Goal: Check status: Check status

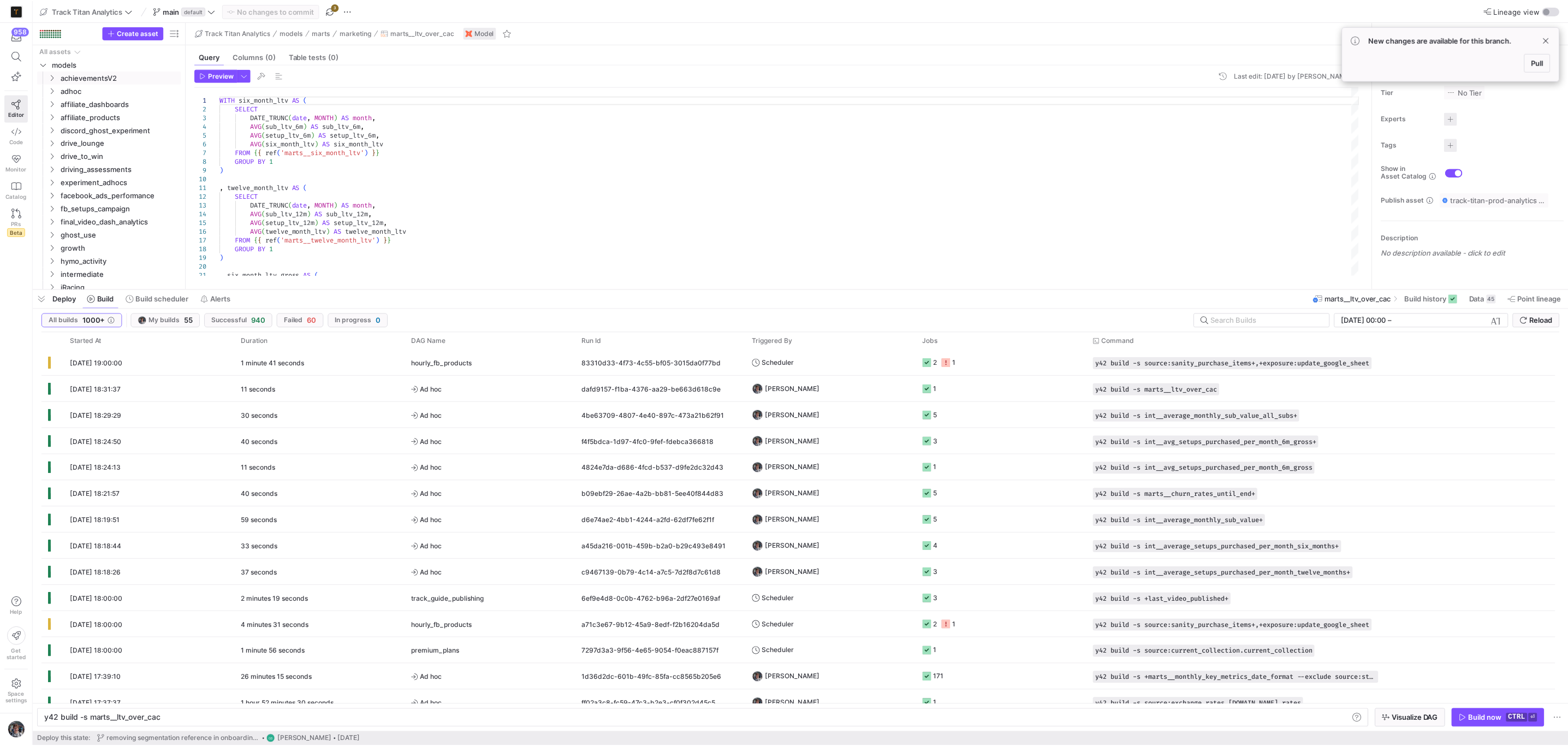
scroll to position [0, 32]
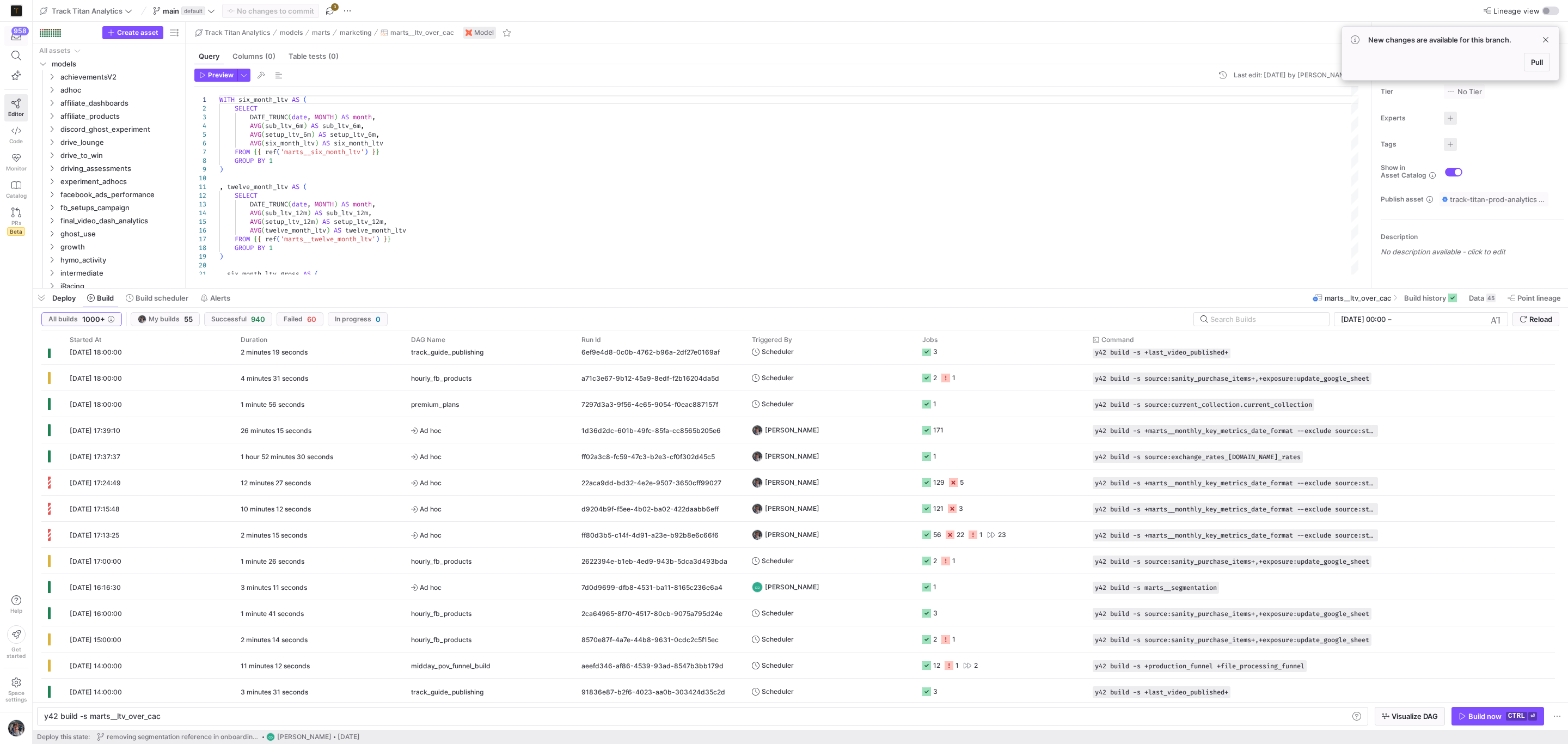
click at [12, 36] on icon "button" at bounding box center [17, 36] width 10 height 10
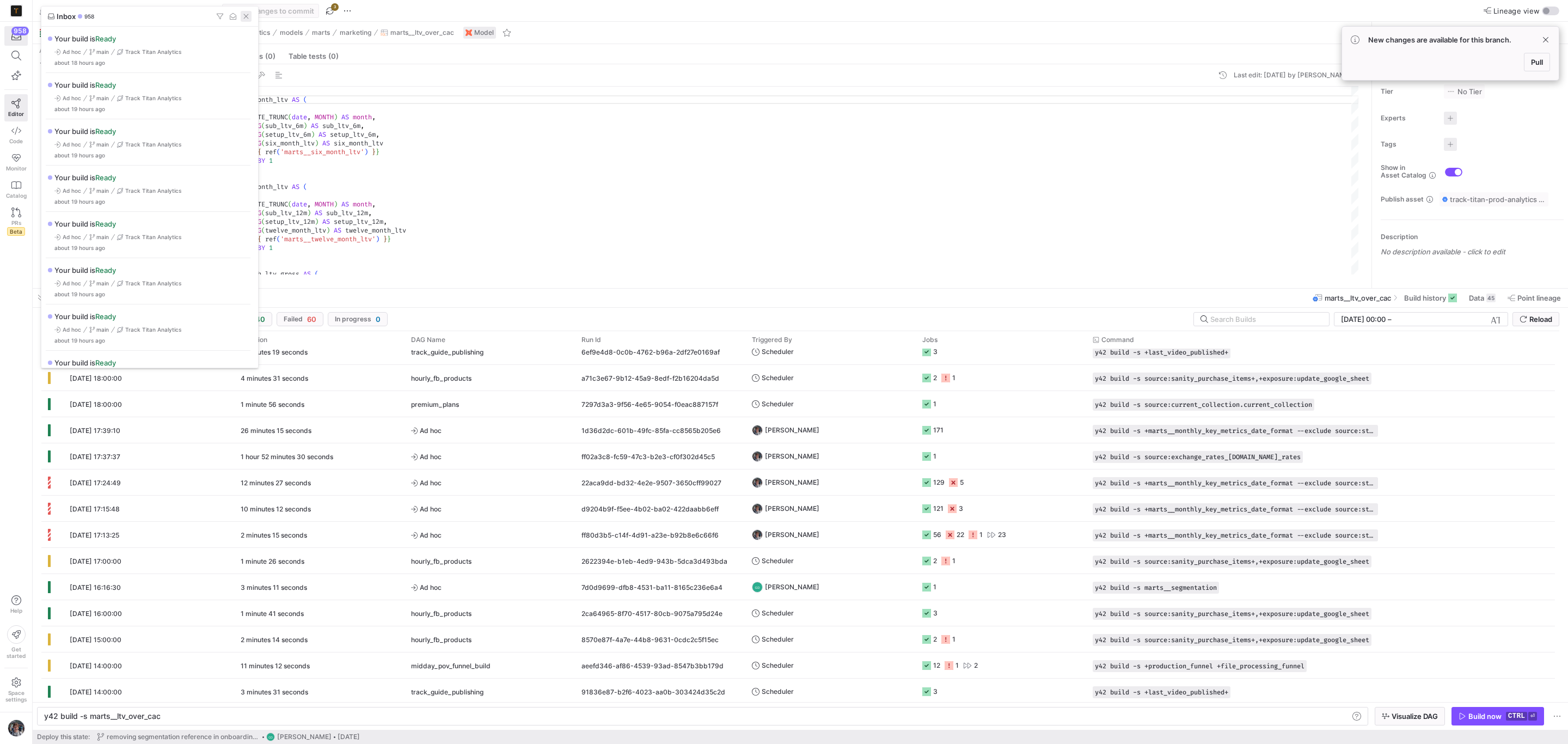
click at [244, 18] on span "button" at bounding box center [246, 16] width 11 height 11
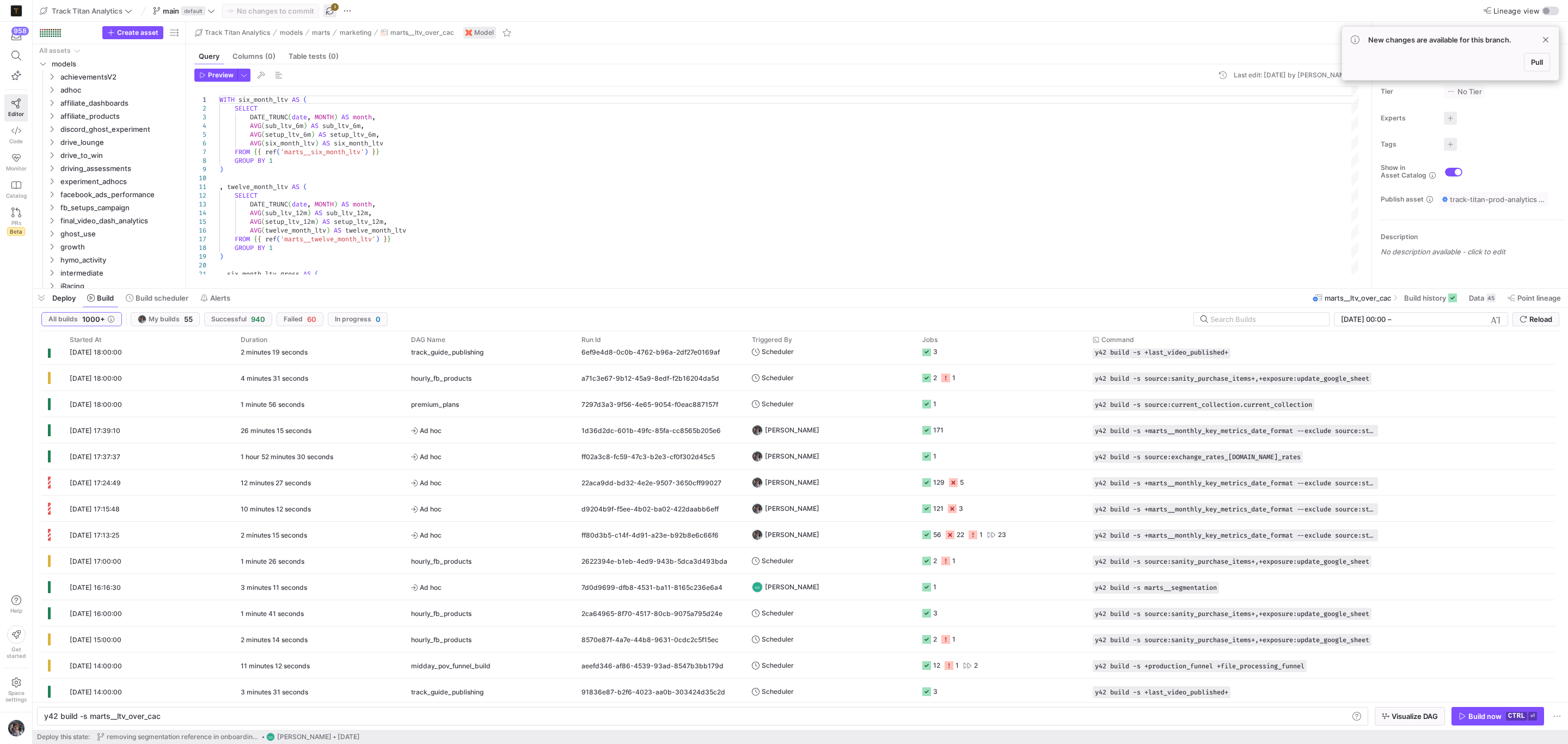
click at [327, 8] on span "button" at bounding box center [330, 11] width 13 height 13
click at [37, 298] on span "button" at bounding box center [41, 298] width 17 height 19
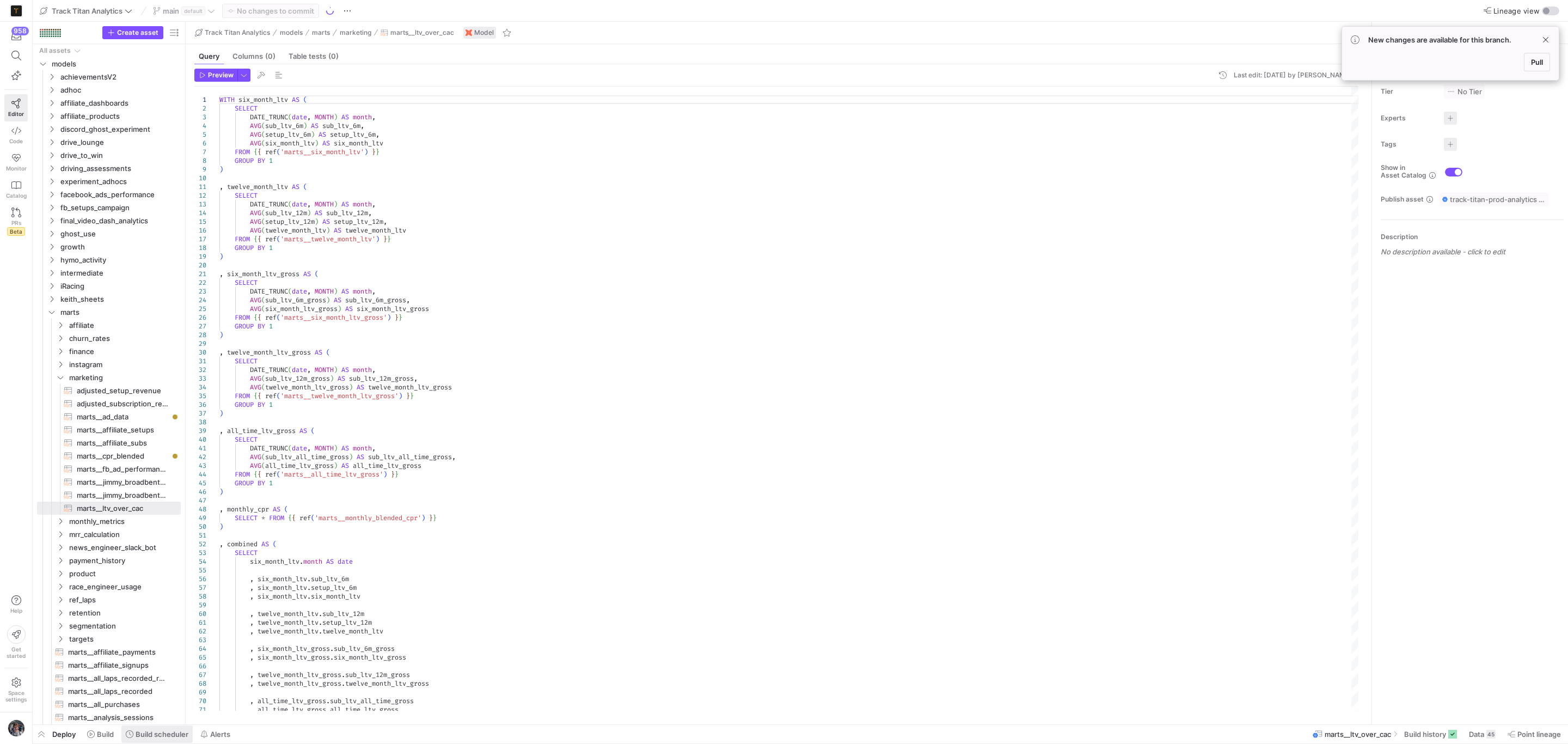
click at [185, 740] on span at bounding box center [156, 734] width 71 height 17
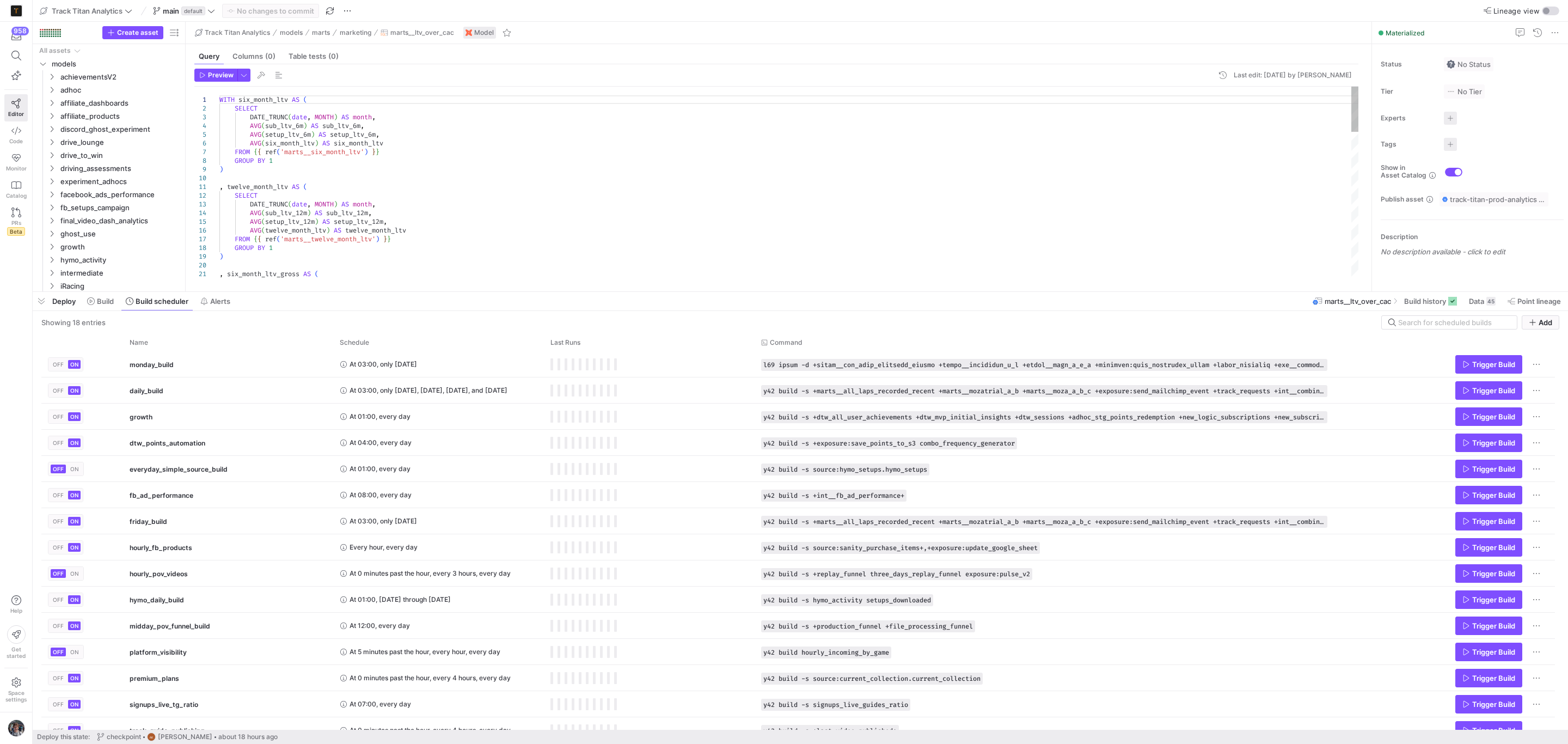
drag, startPoint x: 375, startPoint y: 542, endPoint x: 363, endPoint y: 289, distance: 253.3
click at [363, 290] on div at bounding box center [800, 292] width 1536 height 4
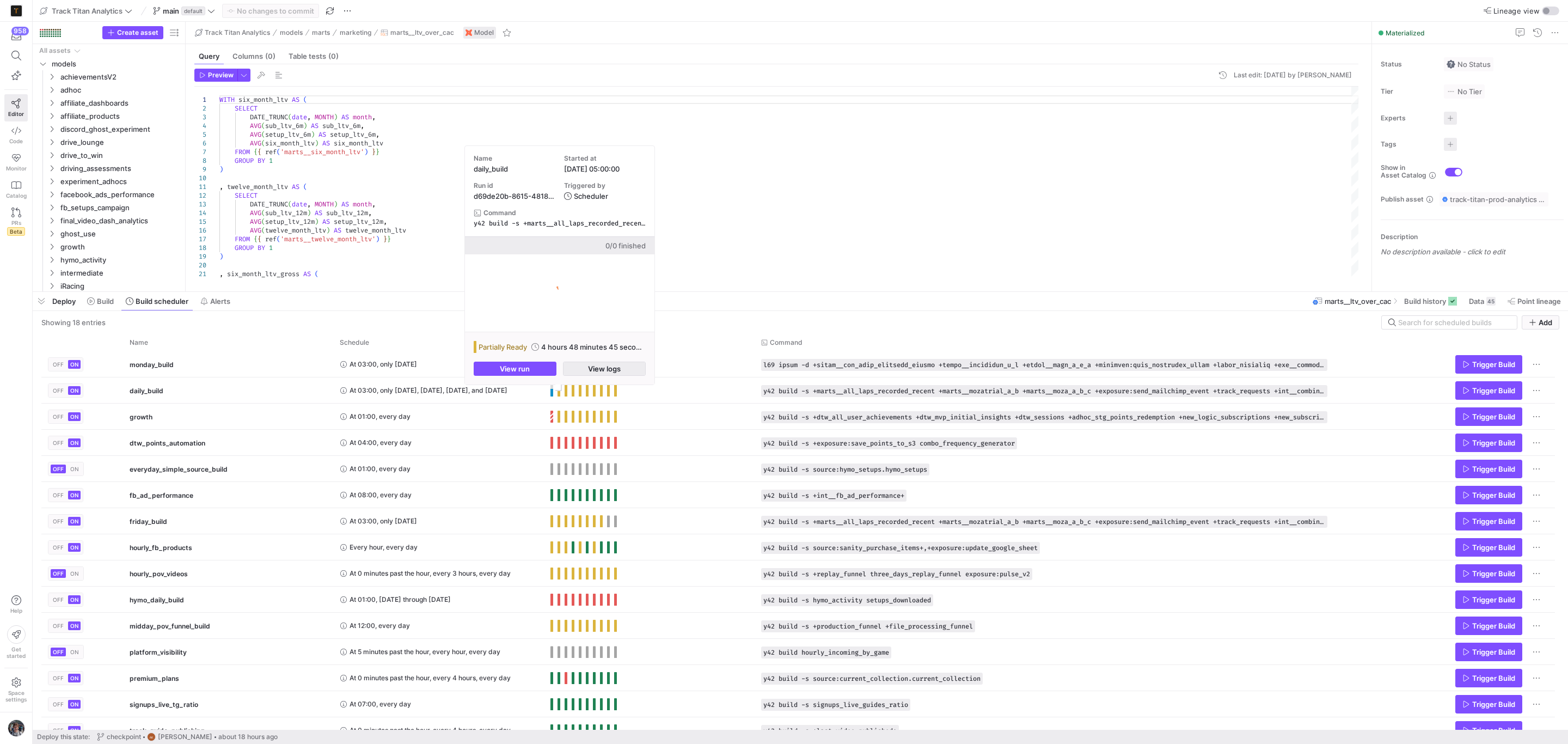
click at [580, 364] on span "button" at bounding box center [604, 368] width 81 height 13
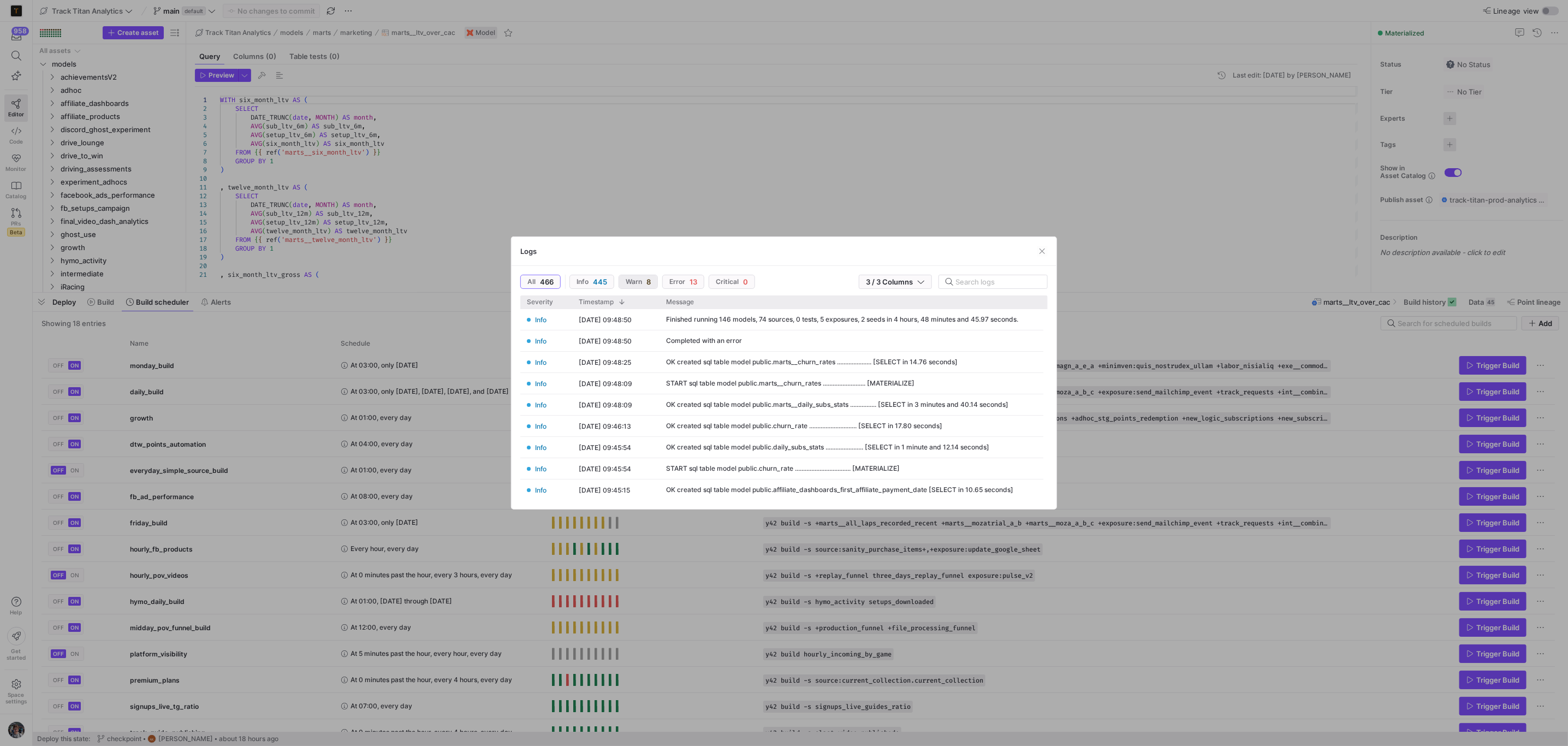
click at [639, 280] on span "Warn" at bounding box center [634, 281] width 17 height 8
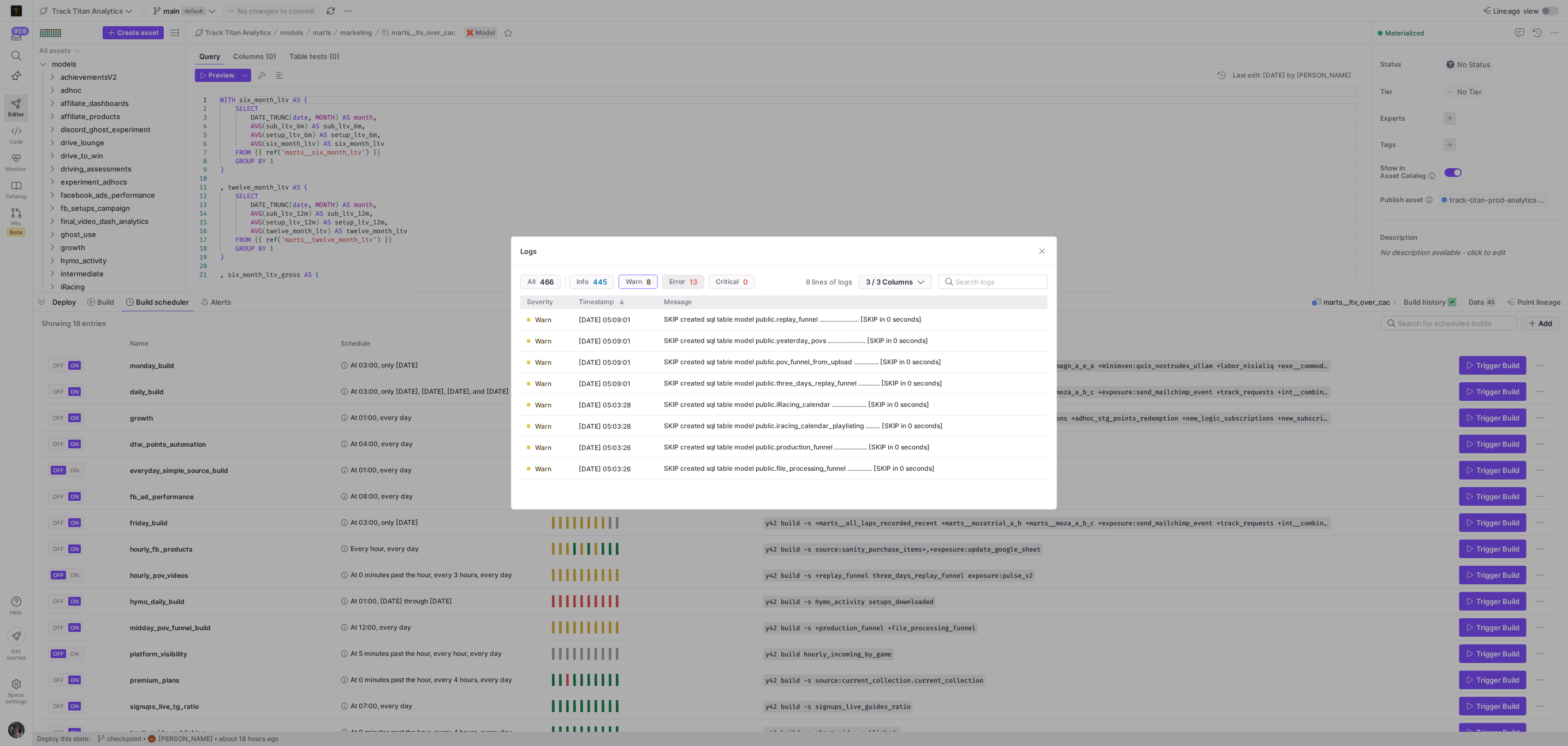
click at [682, 280] on span "Error" at bounding box center [677, 281] width 16 height 8
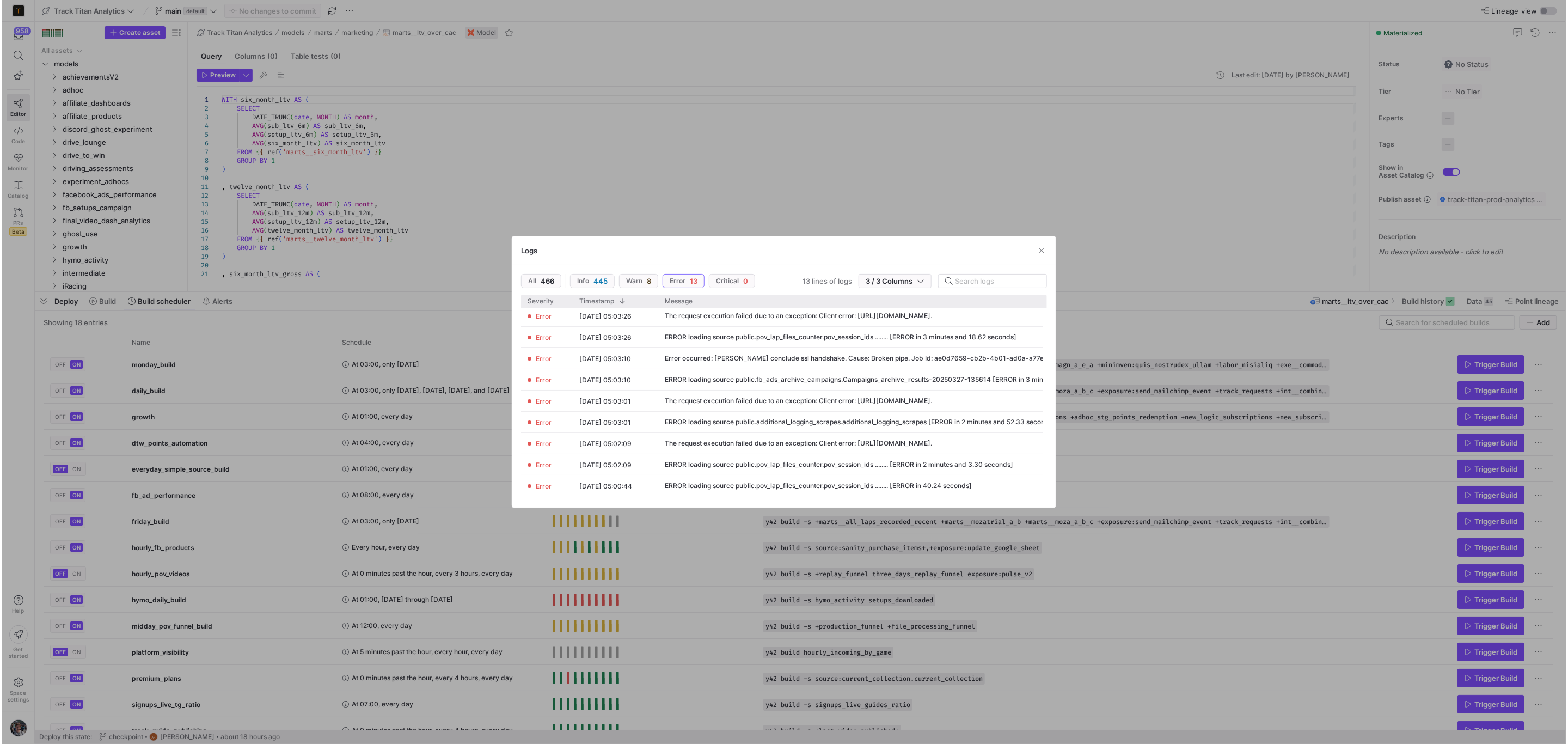
scroll to position [92, 0]
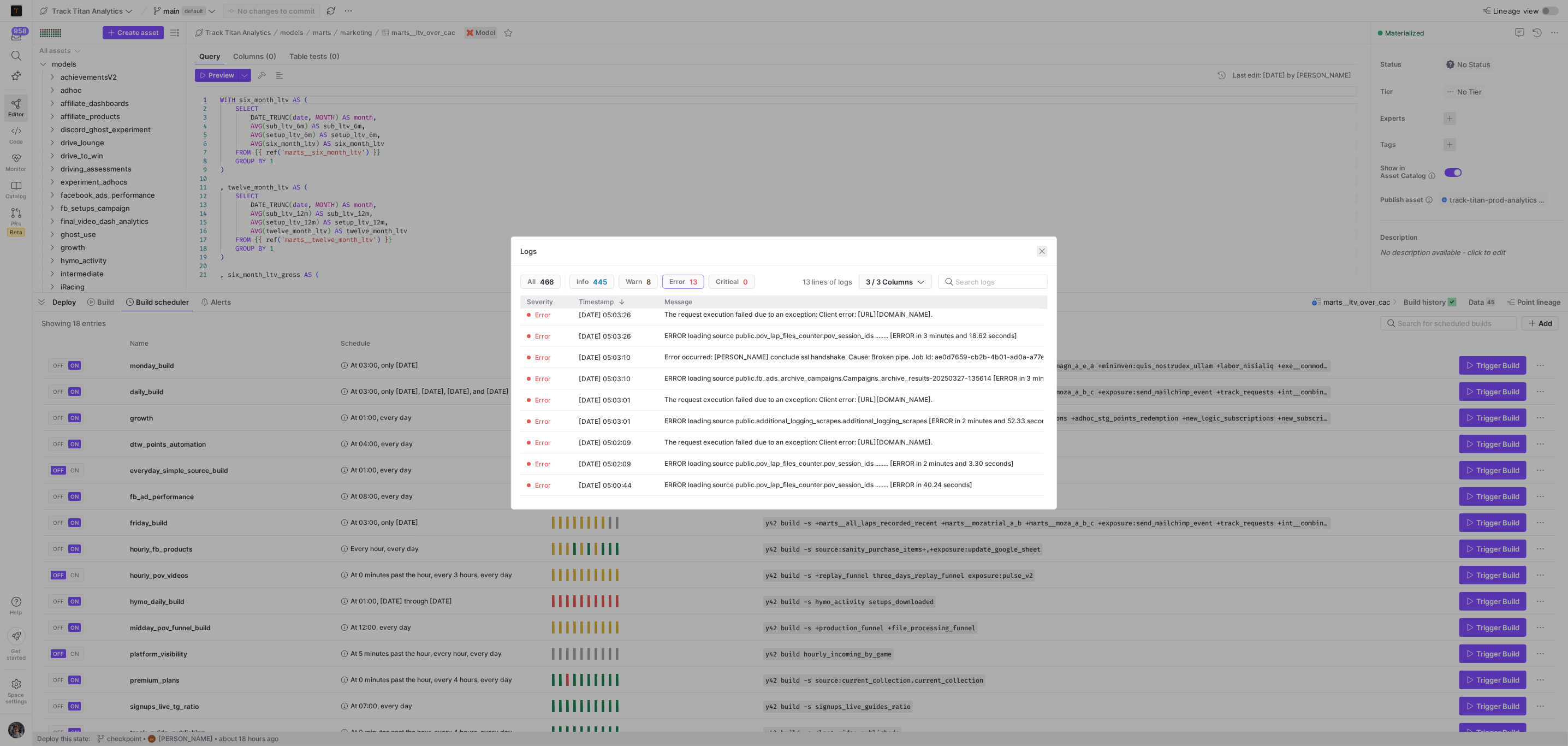
click at [1039, 253] on span "button" at bounding box center [1042, 251] width 11 height 11
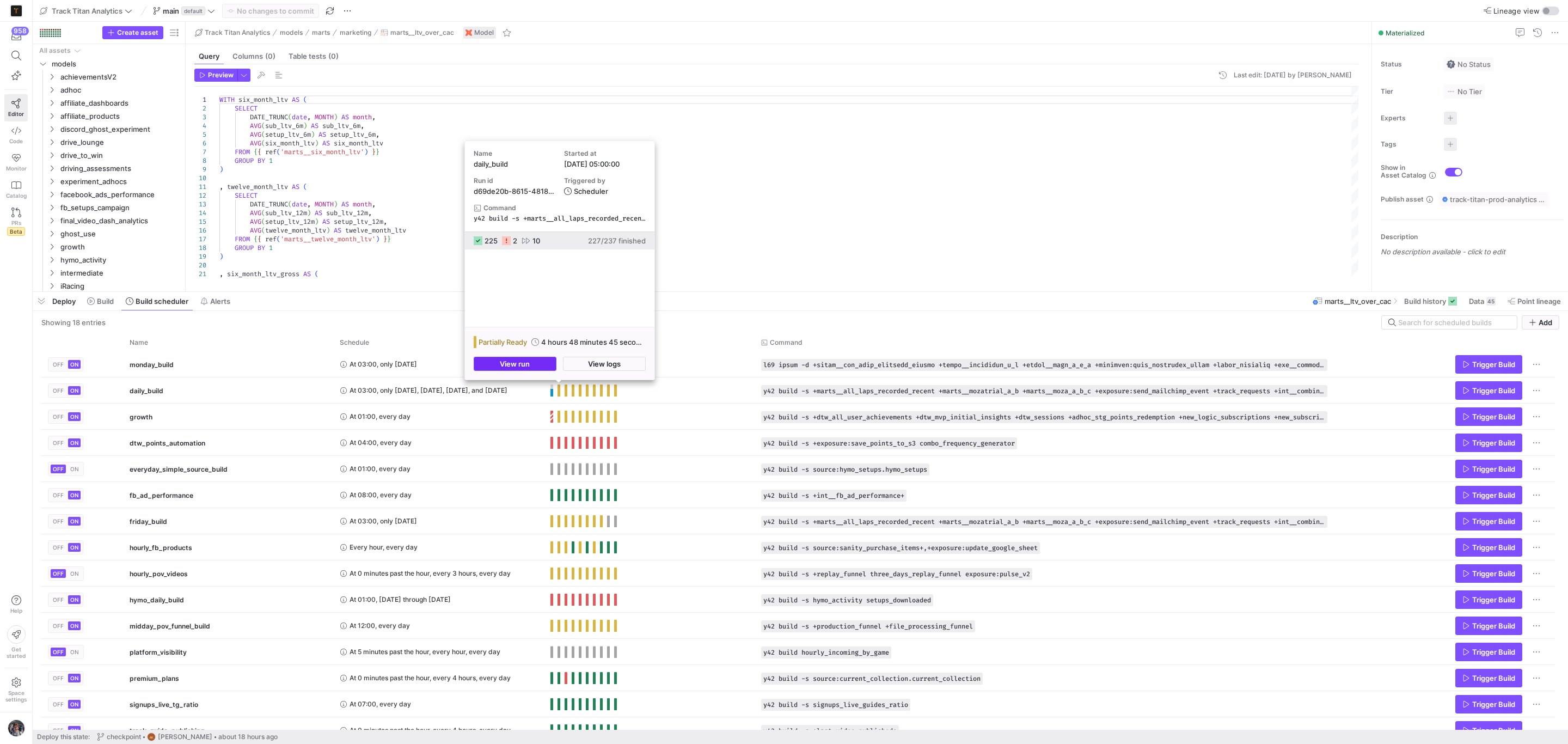
click at [526, 360] on span "View run" at bounding box center [515, 364] width 30 height 9
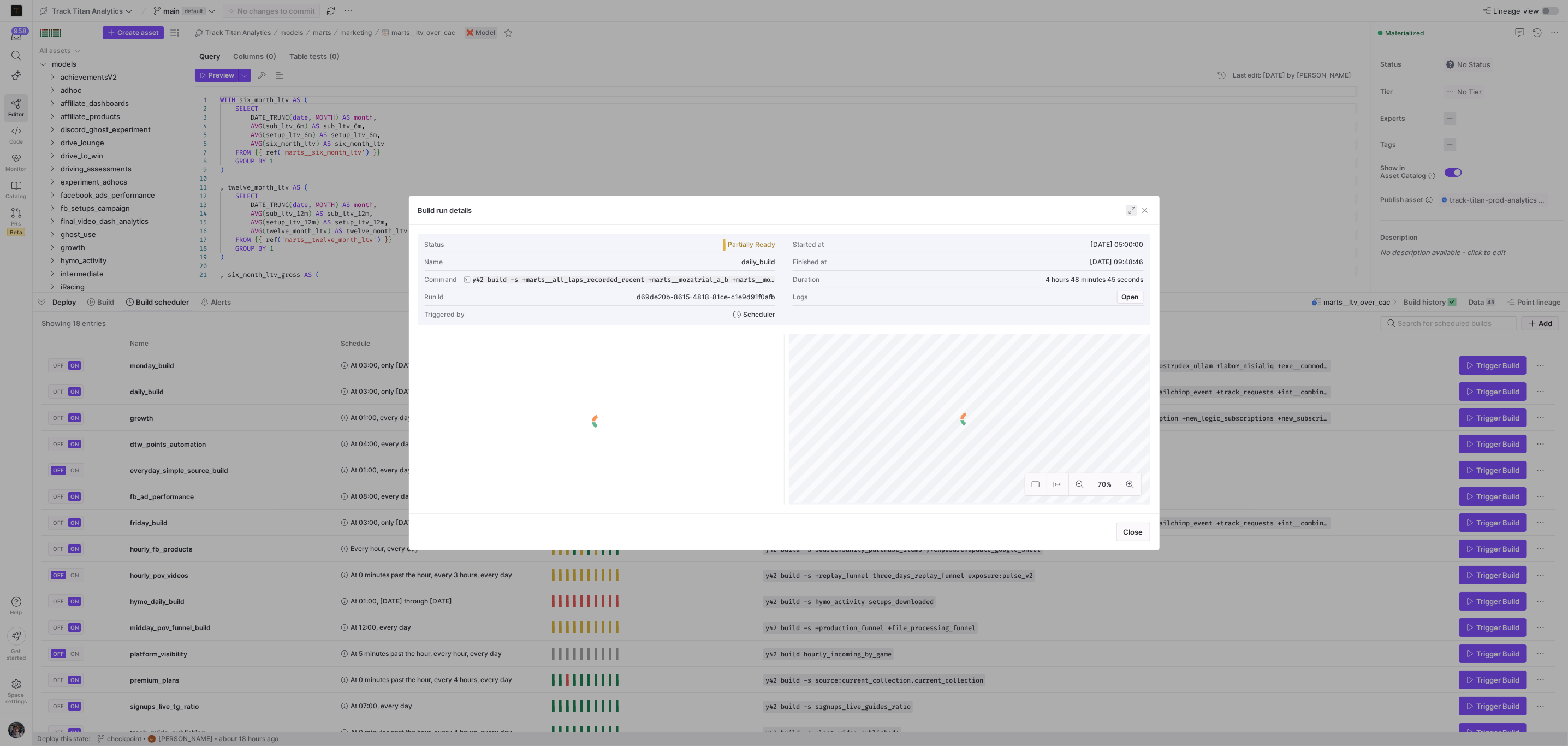
click at [1128, 207] on span "button" at bounding box center [1131, 210] width 11 height 11
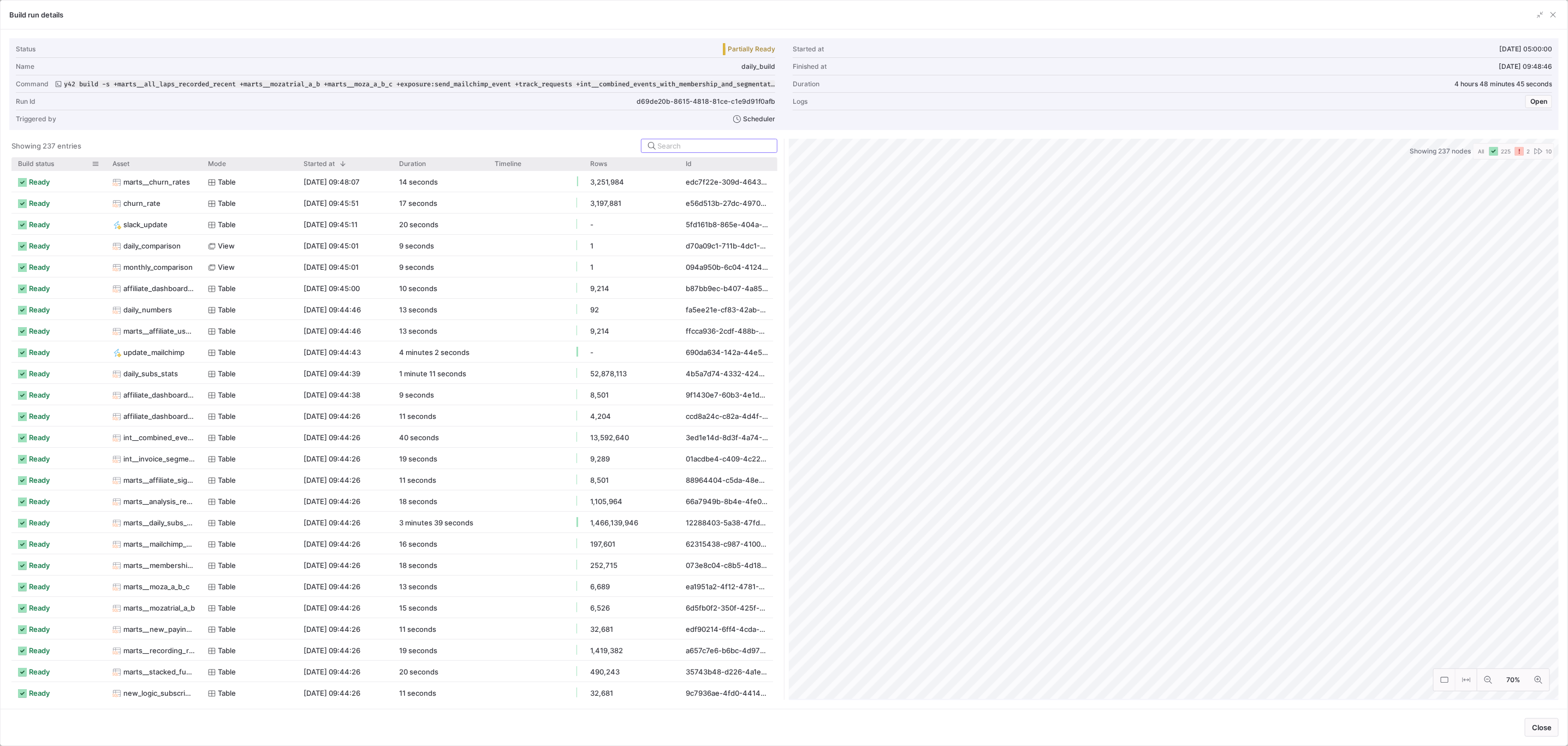
click at [28, 160] on span "Build status" at bounding box center [36, 163] width 36 height 8
click at [200, 163] on div at bounding box center [202, 164] width 4 height 13
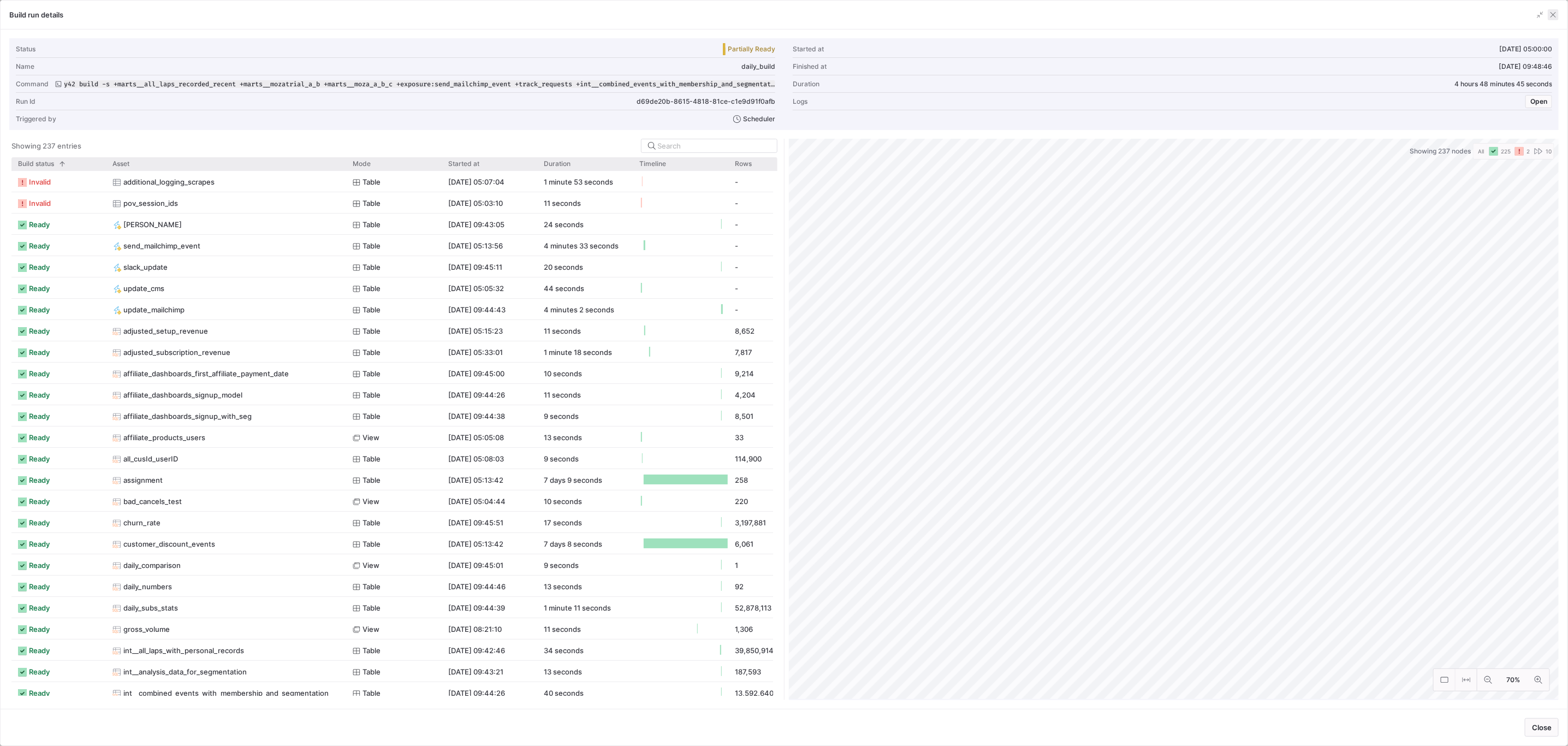
click at [1558, 13] on span "button" at bounding box center [1553, 14] width 11 height 11
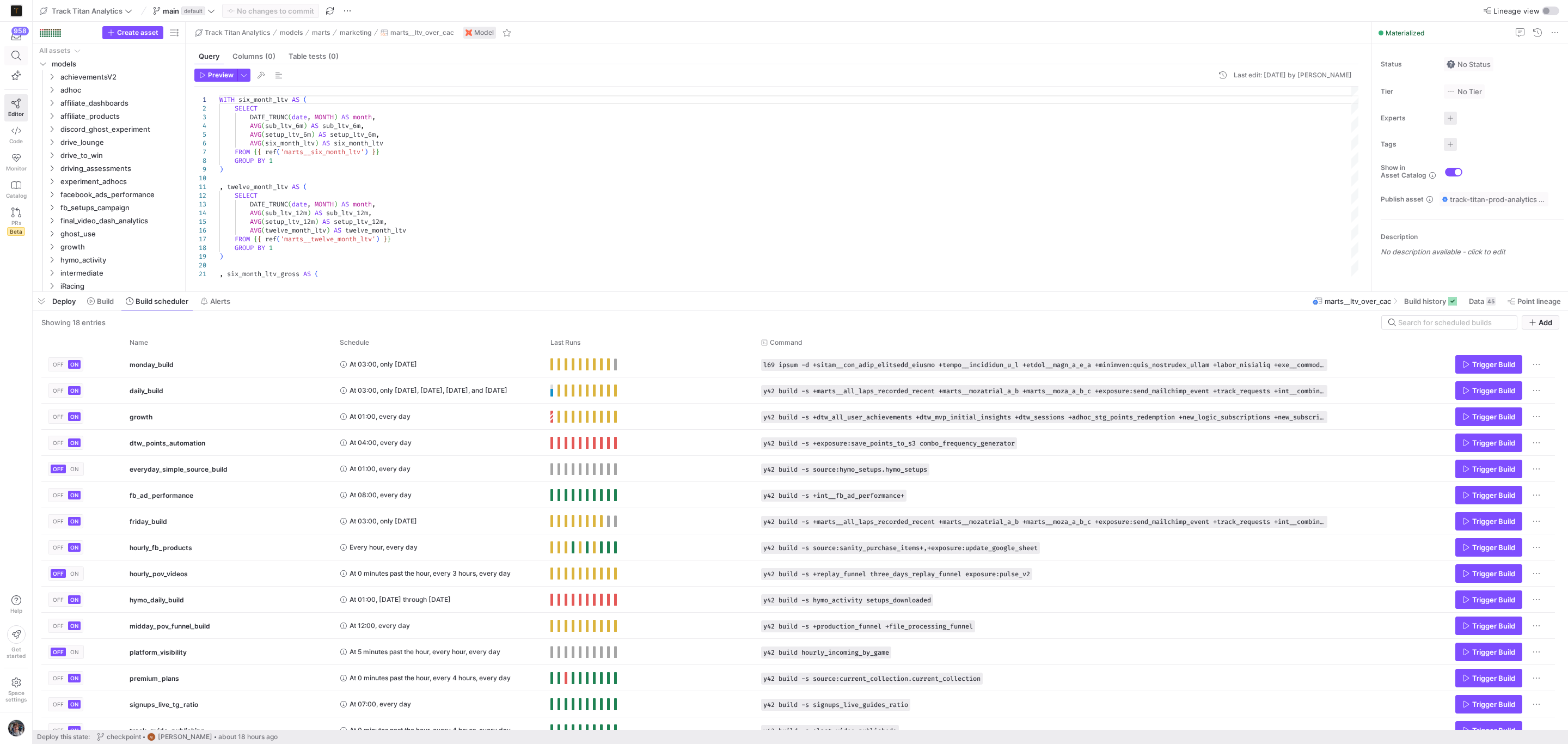
click at [10, 63] on span at bounding box center [16, 56] width 22 height 19
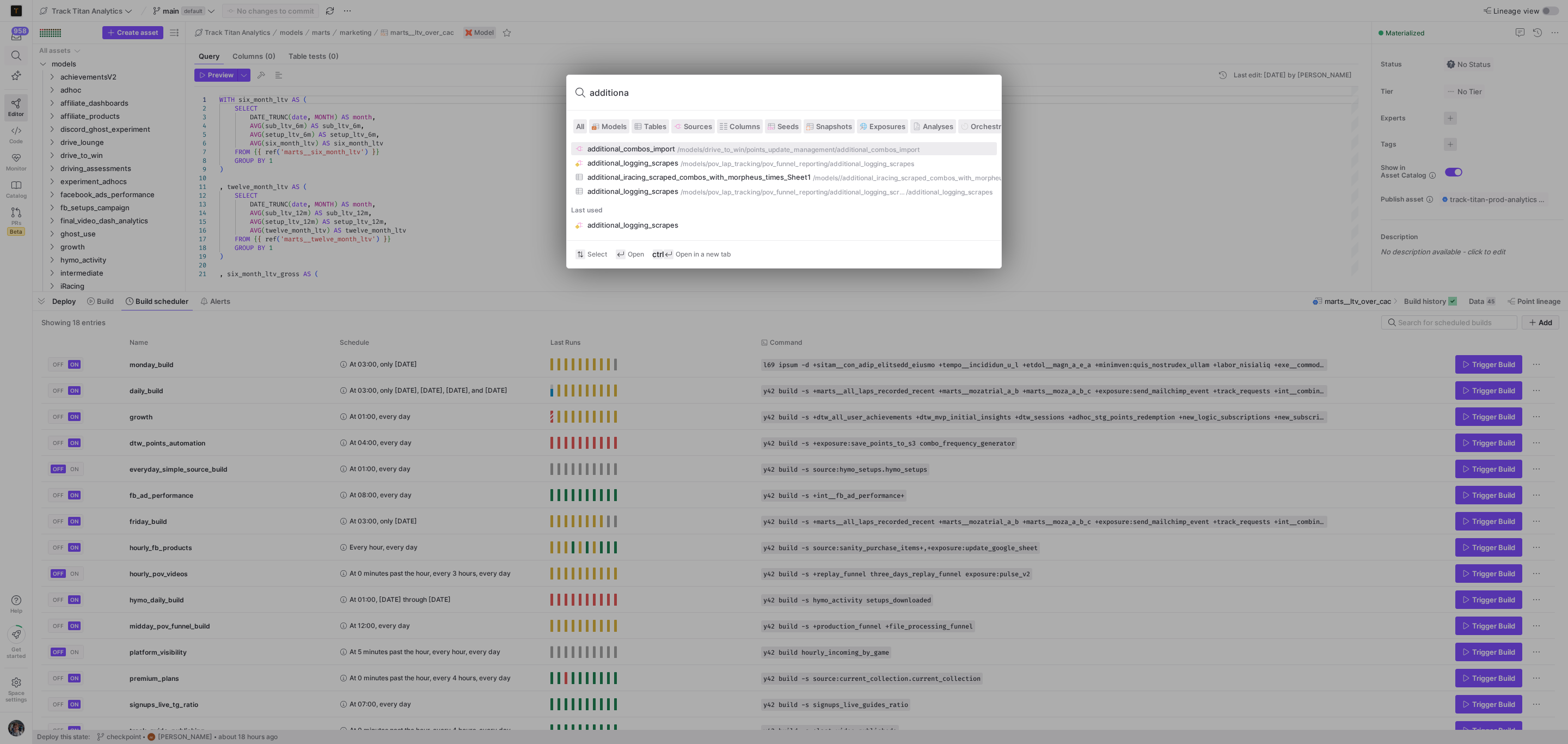
type input "additional"
click at [678, 186] on button "additional_logging_scrapes /models/ pov_lap_tracking/pov_funnel_reporting/addit…" at bounding box center [784, 191] width 426 height 13
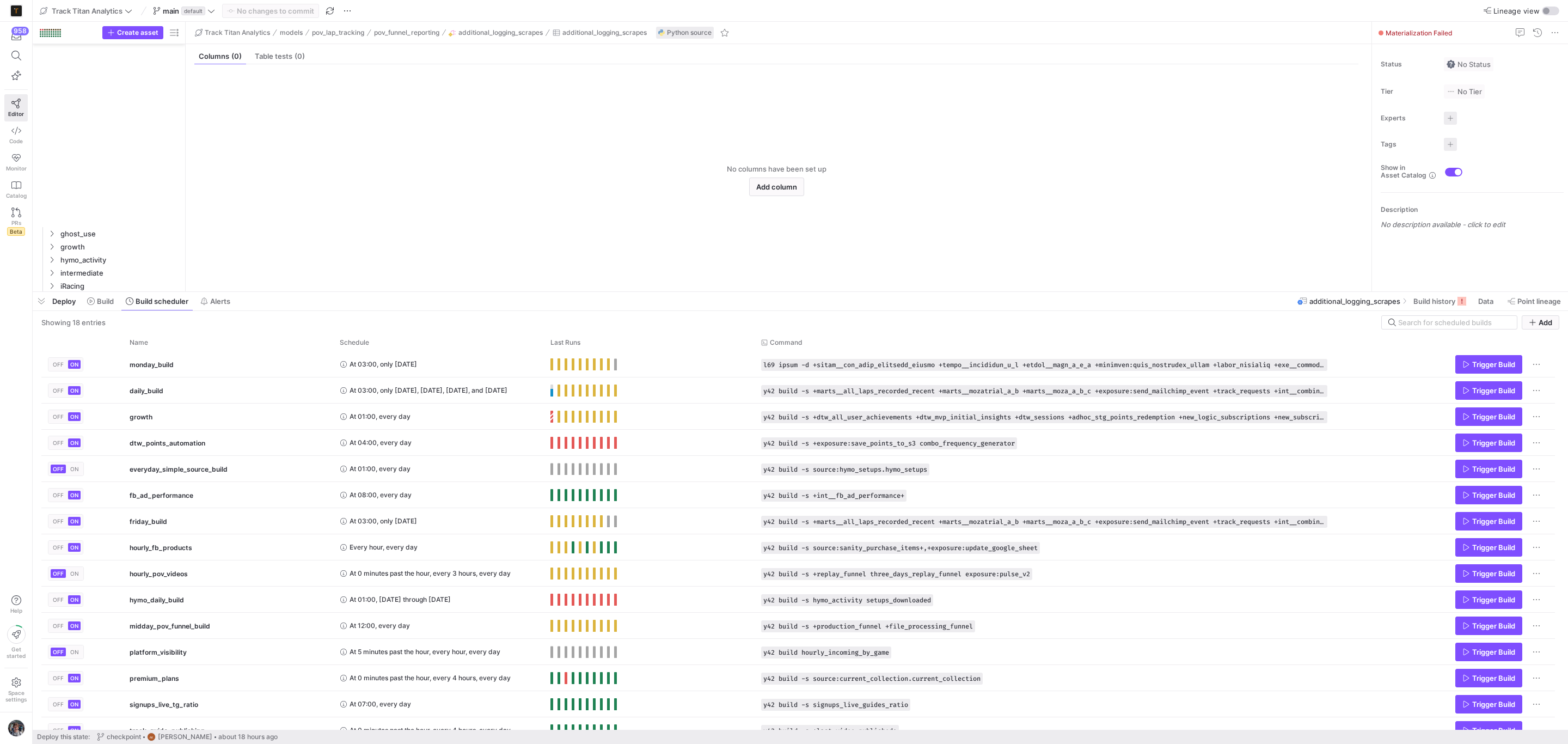
scroll to position [838, 0]
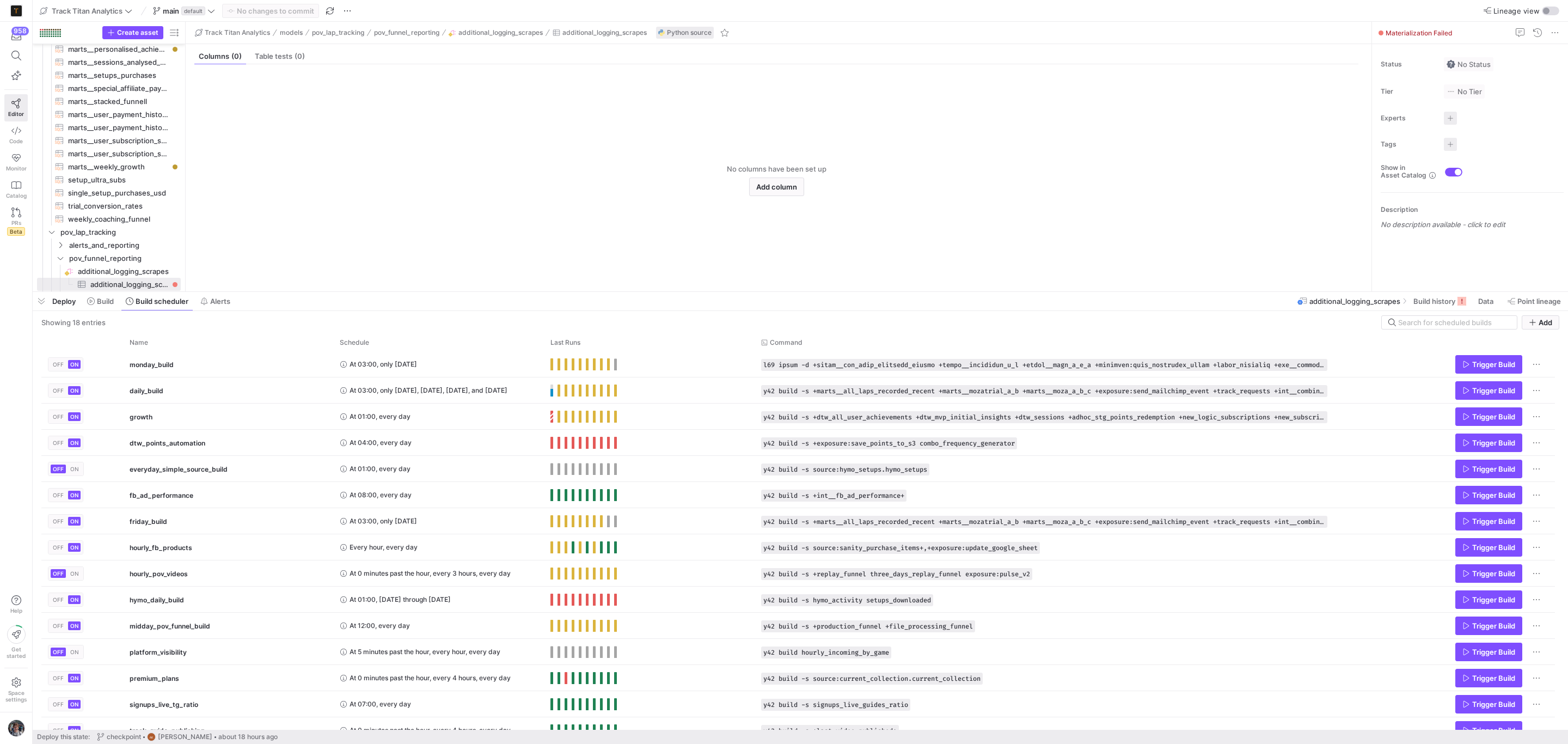
click at [31, 301] on div "958 Editor Code Monitor Catalog PRs Beta Help Get started Space settings" at bounding box center [16, 372] width 32 height 744
click at [37, 304] on span "button" at bounding box center [41, 301] width 17 height 19
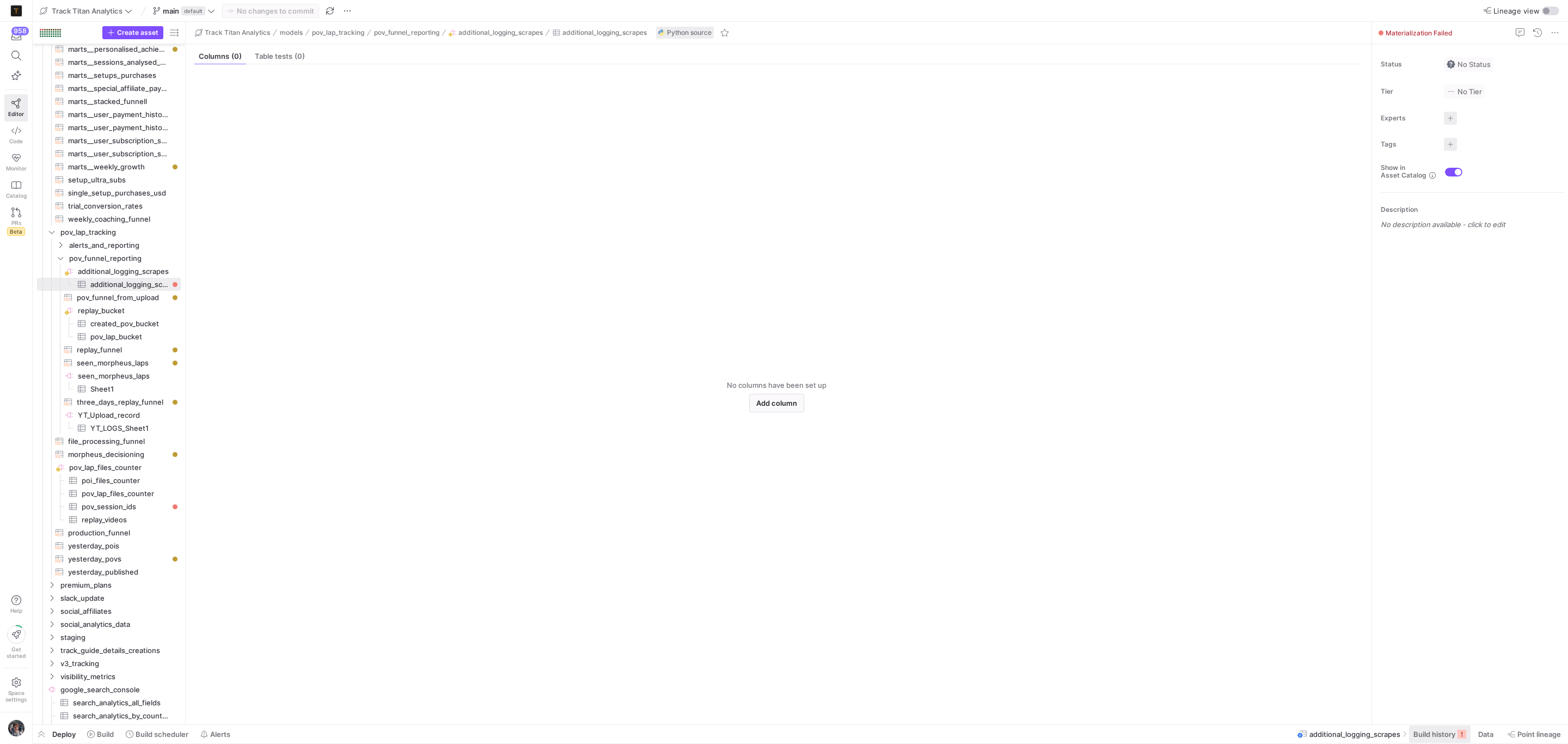
click at [1441, 738] on span "Build history" at bounding box center [1435, 734] width 42 height 9
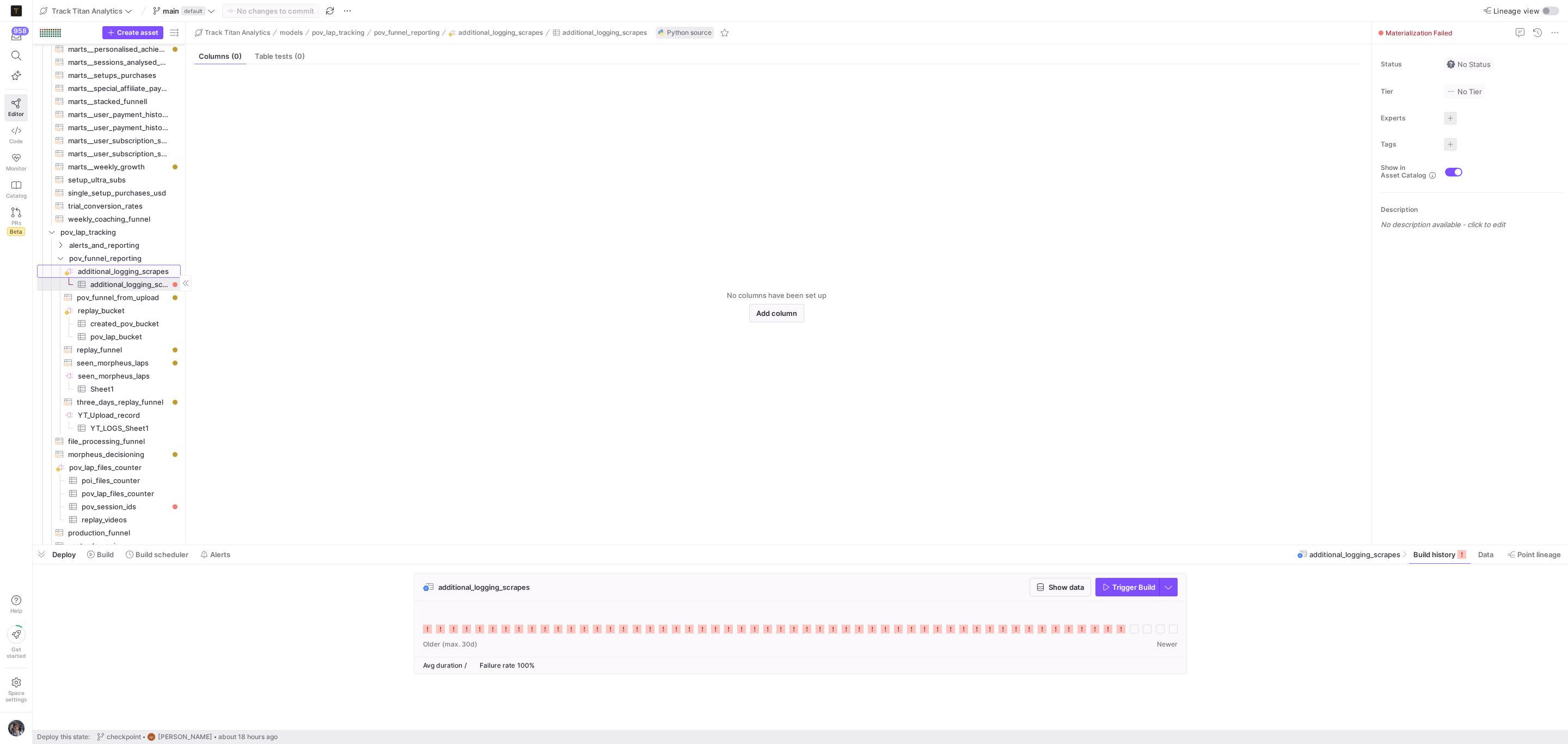
click at [90, 273] on span "additional_logging_scrapes​​​​​​​​" at bounding box center [128, 271] width 101 height 12
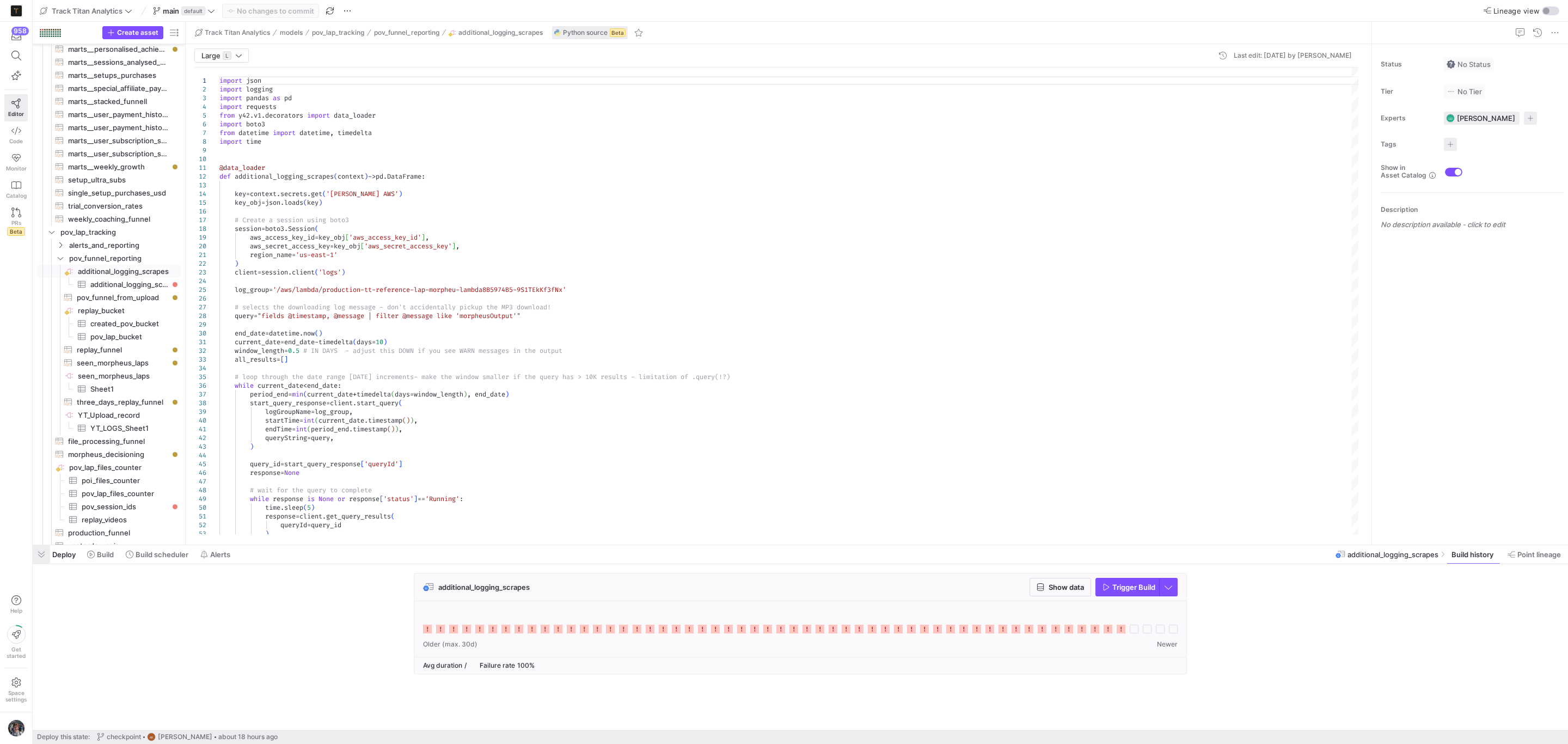
click at [40, 553] on span "button" at bounding box center [41, 554] width 17 height 19
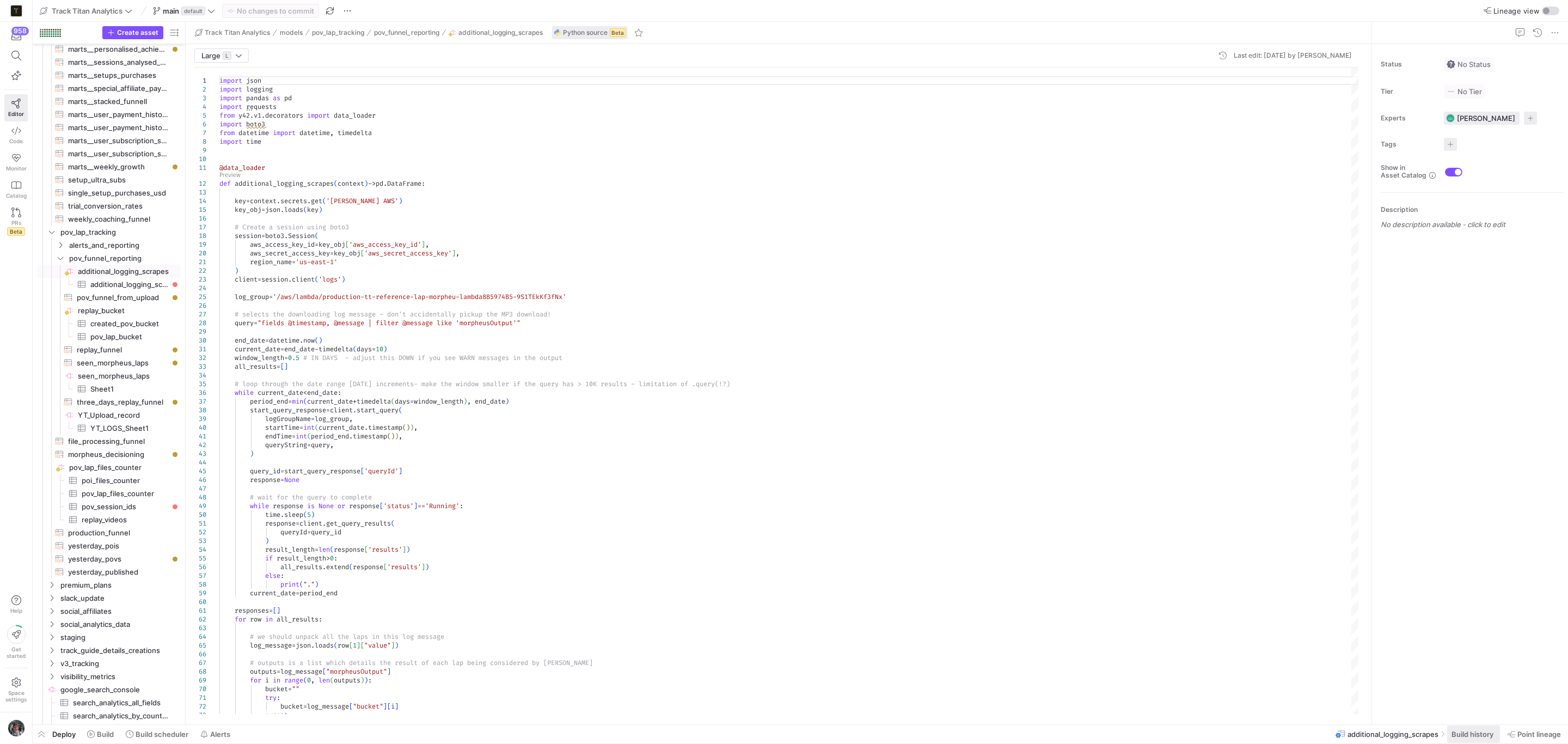
click at [1468, 733] on span "Build history" at bounding box center [1473, 734] width 42 height 9
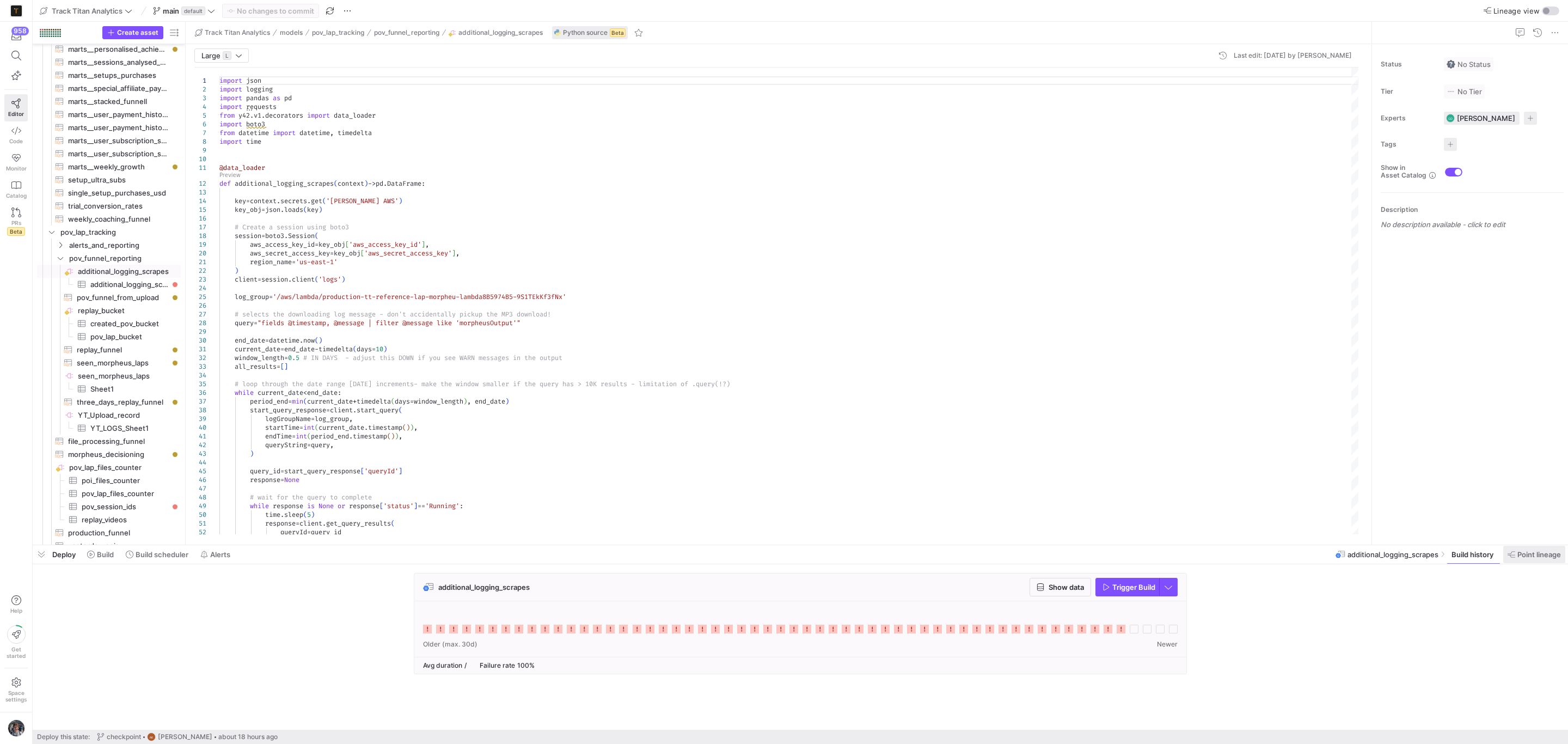
click at [1551, 554] on span "Point lineage" at bounding box center [1539, 554] width 43 height 9
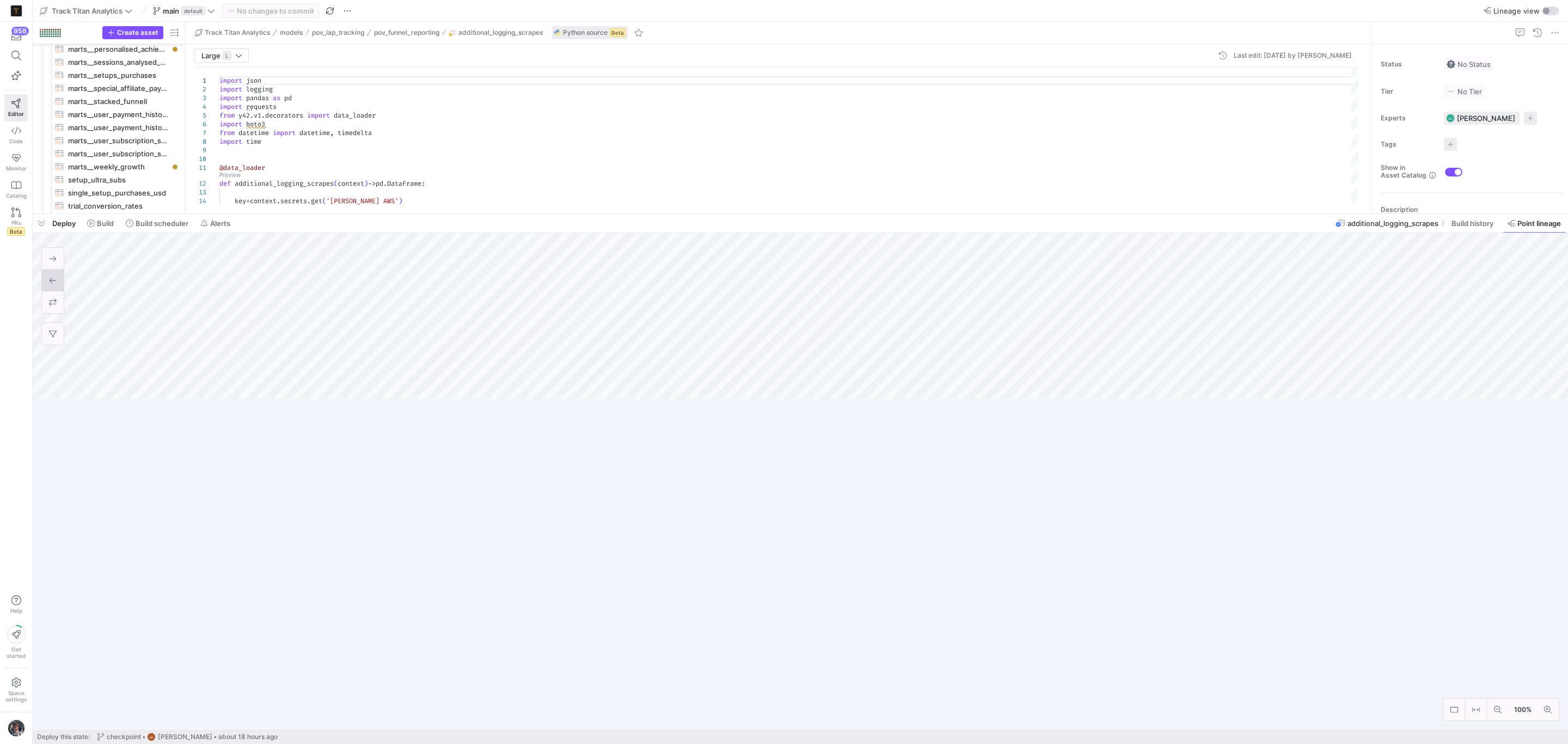
drag, startPoint x: 1312, startPoint y: 544, endPoint x: 1147, endPoint y: 218, distance: 365.4
click at [1147, 212] on div at bounding box center [800, 214] width 1536 height 4
click at [43, 219] on span "button" at bounding box center [41, 220] width 17 height 19
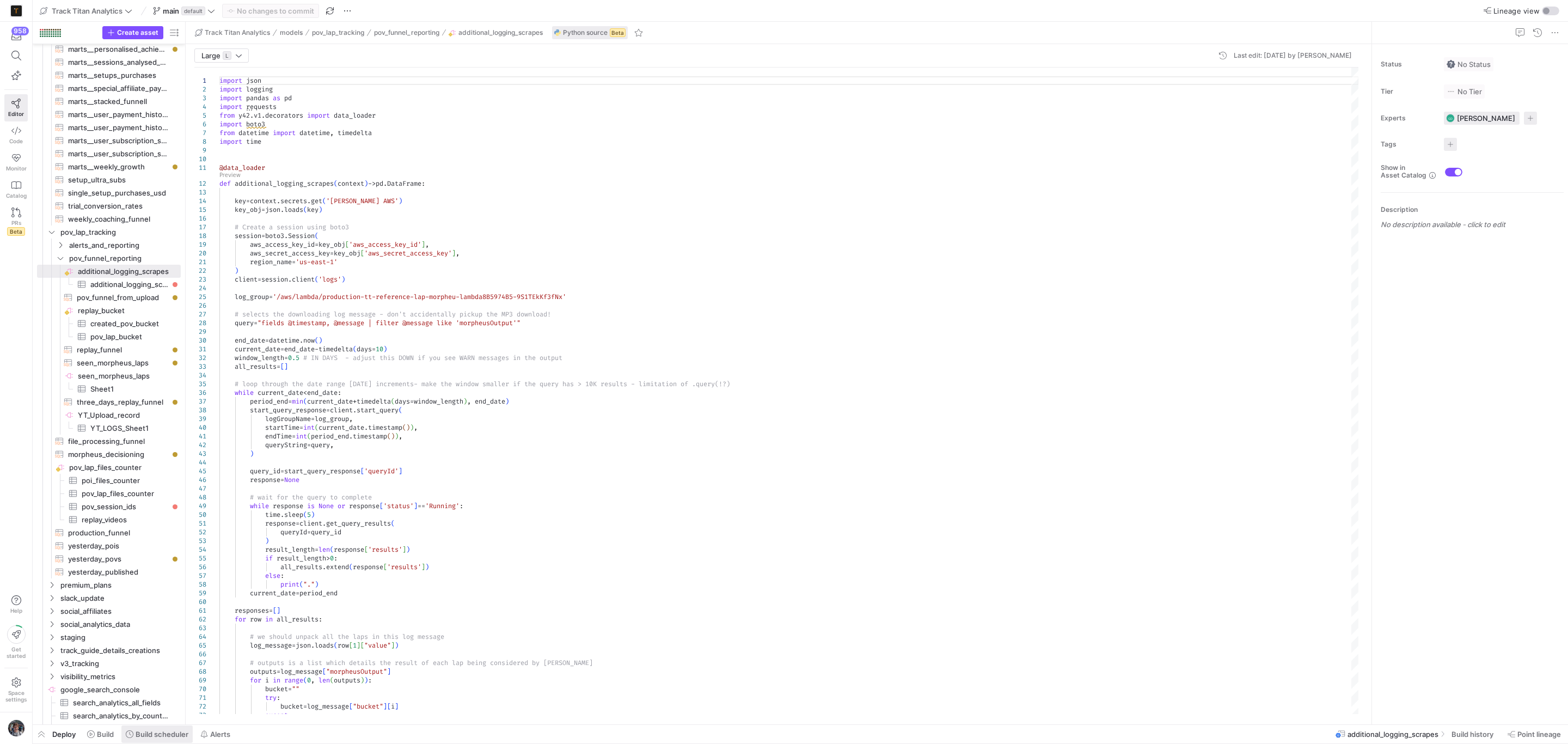
click at [147, 740] on span at bounding box center [156, 734] width 71 height 17
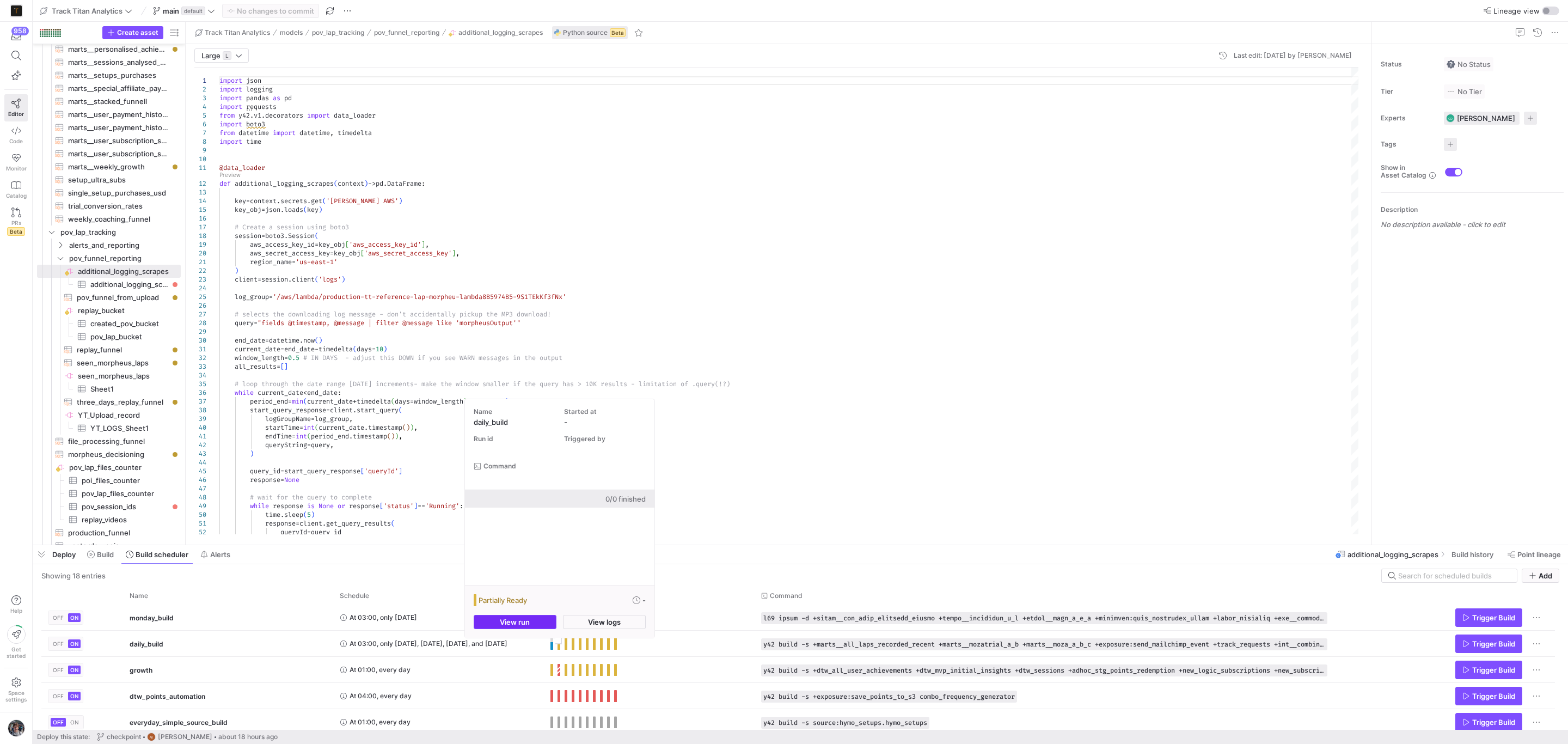
click at [541, 626] on span "button" at bounding box center [515, 622] width 81 height 13
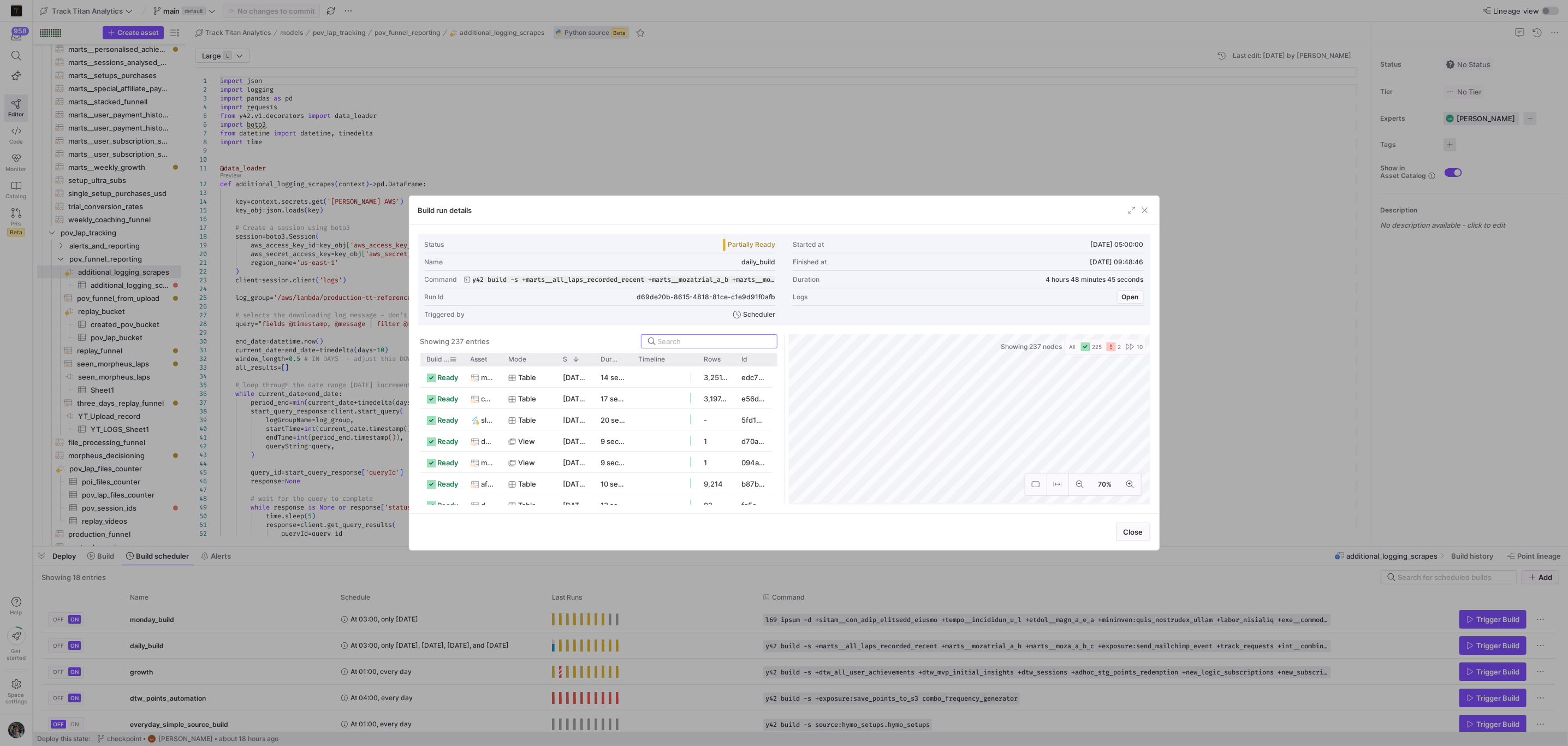
click at [443, 361] on span "Build status" at bounding box center [439, 359] width 23 height 8
click at [505, 361] on div "Mode" at bounding box center [529, 359] width 55 height 13
click at [500, 361] on div at bounding box center [502, 359] width 4 height 13
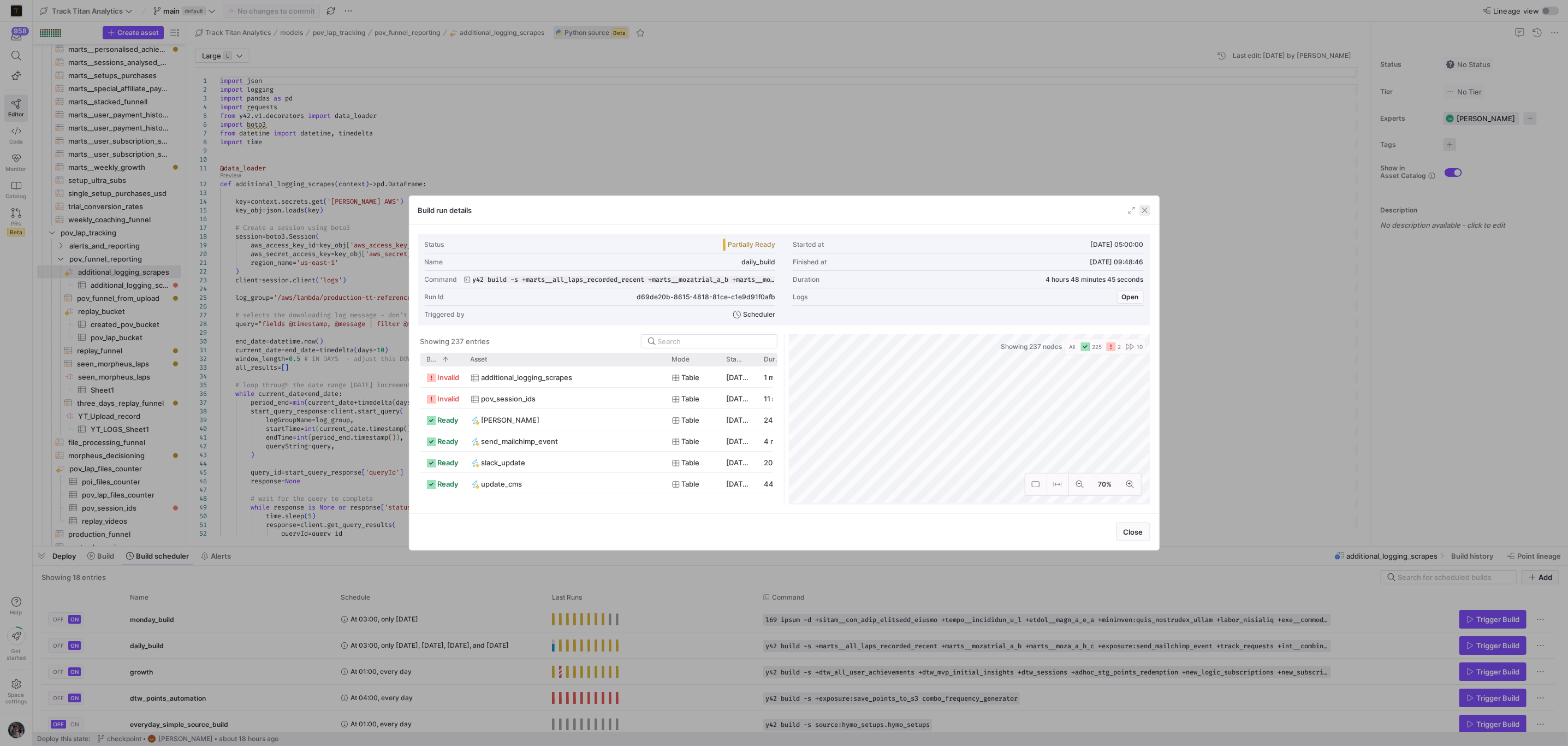
click at [1147, 213] on span "button" at bounding box center [1144, 210] width 11 height 11
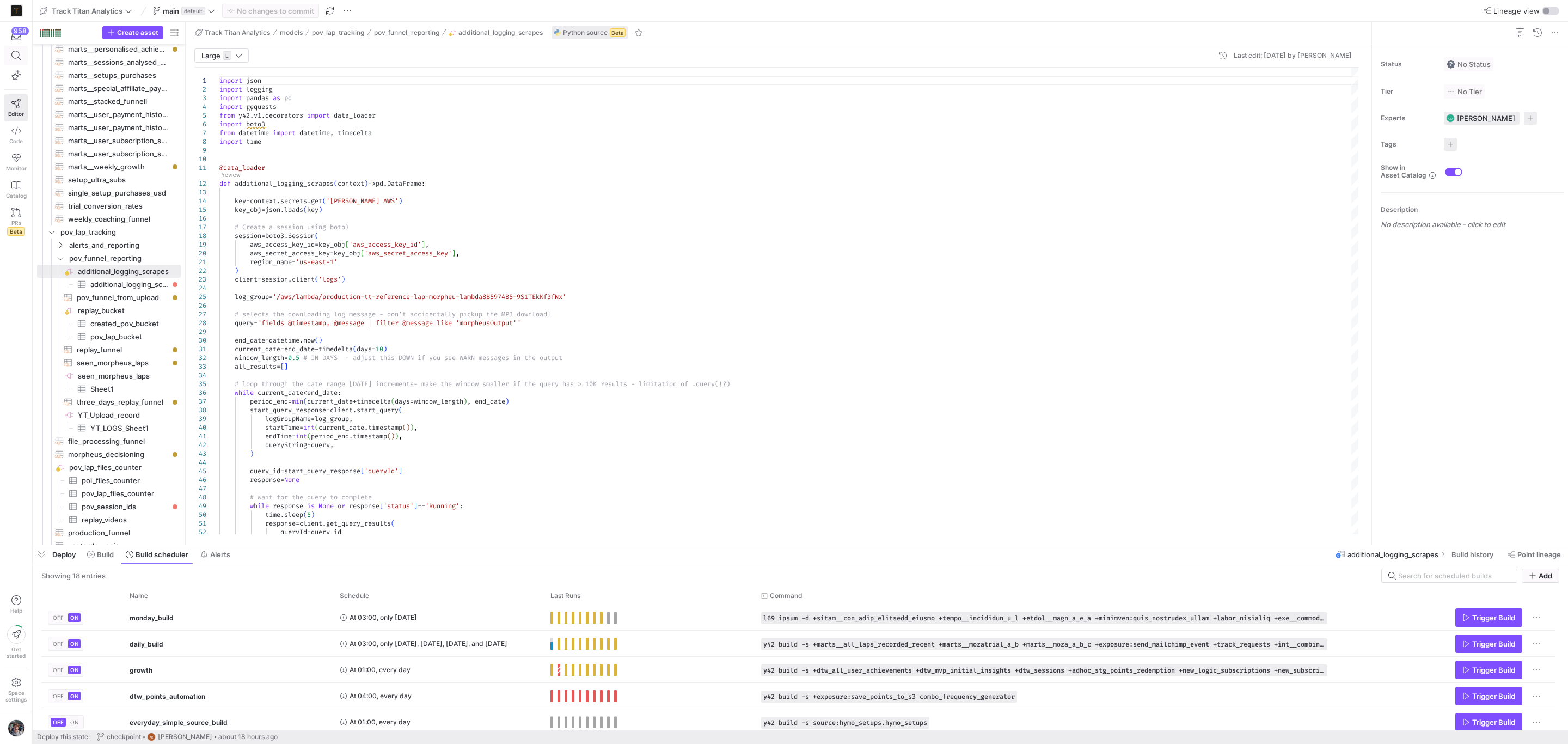
click at [21, 51] on span at bounding box center [16, 56] width 14 height 10
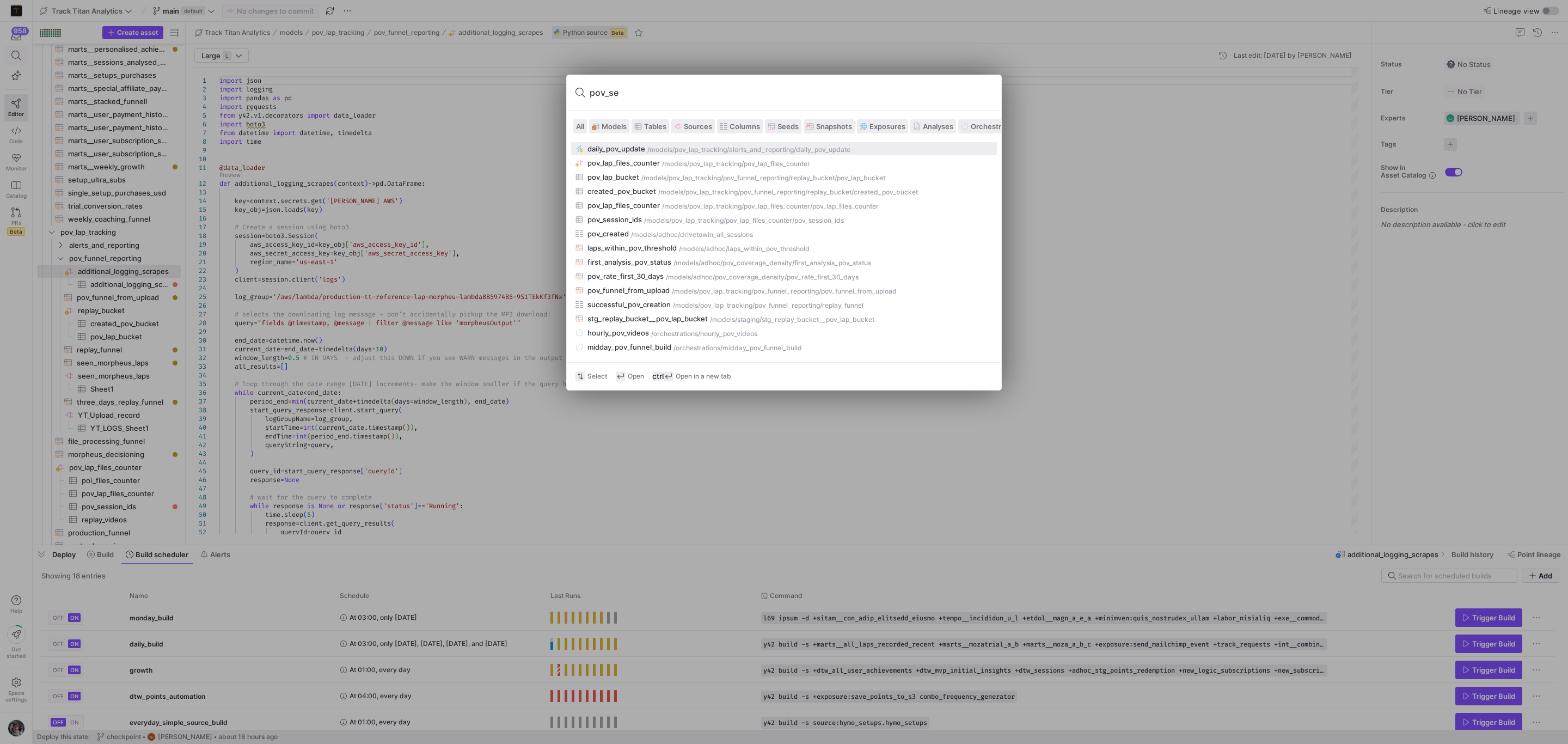
type input "pov_ses"
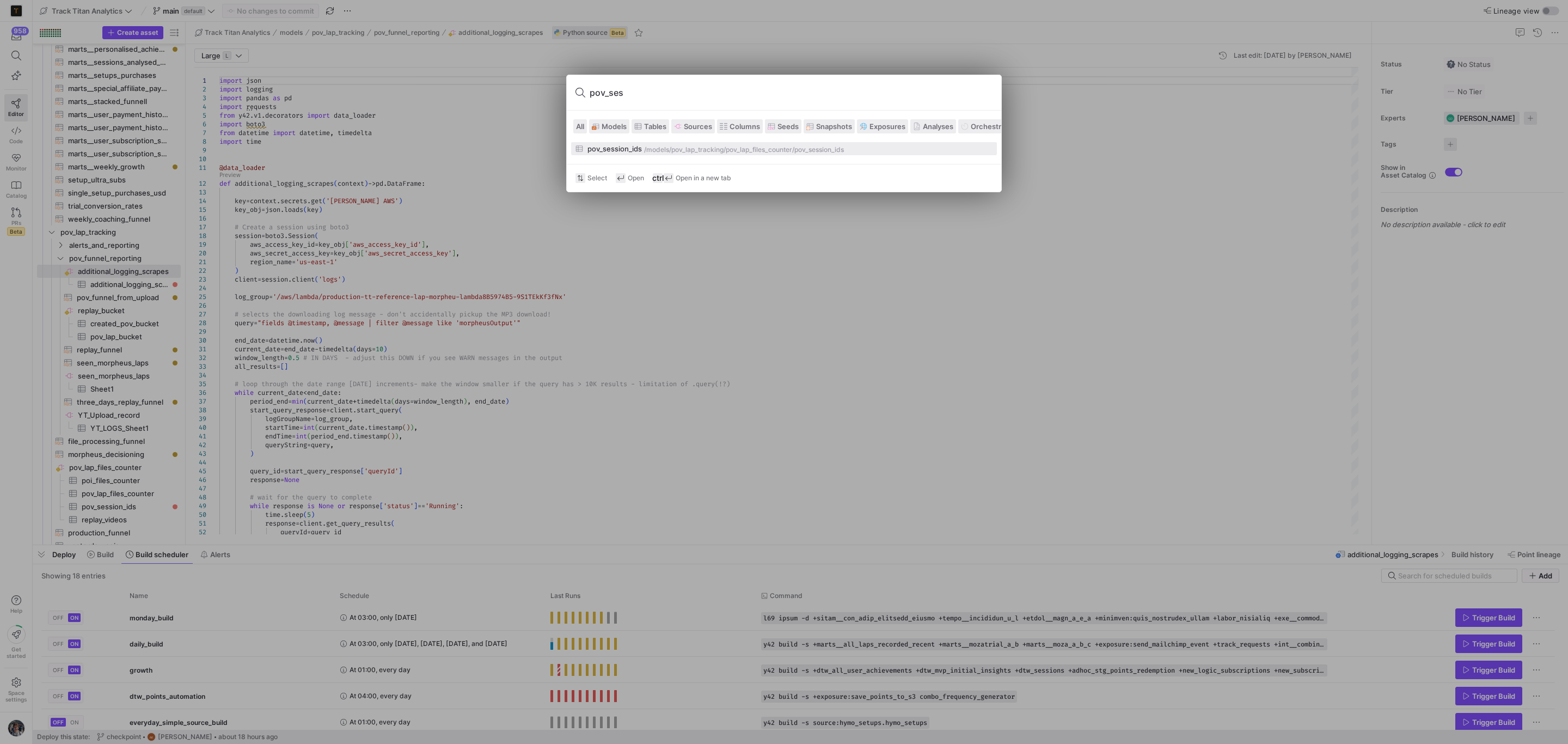
click at [640, 152] on div "pov_session_ids" at bounding box center [615, 149] width 55 height 9
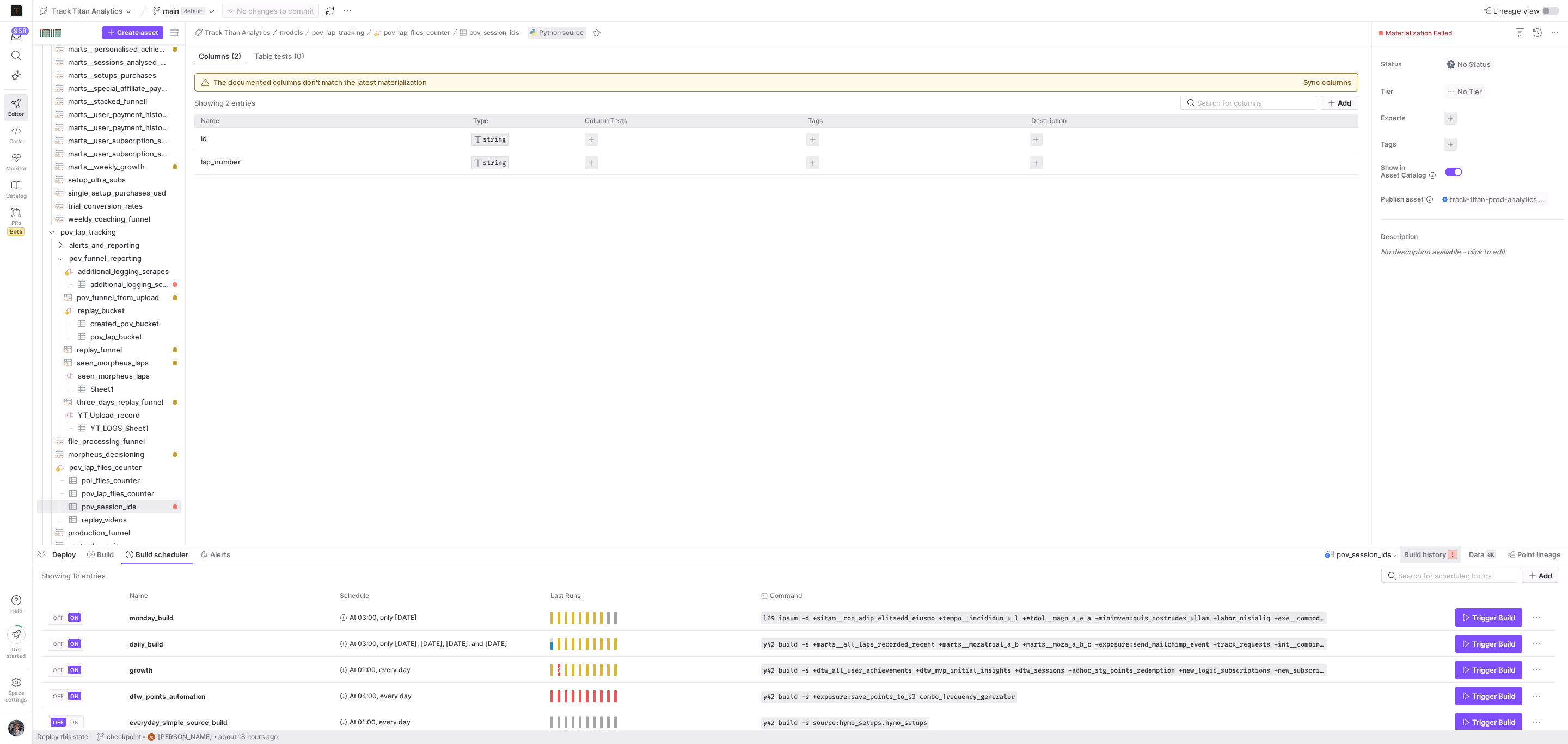
click at [1428, 555] on span "Build history" at bounding box center [1425, 554] width 42 height 9
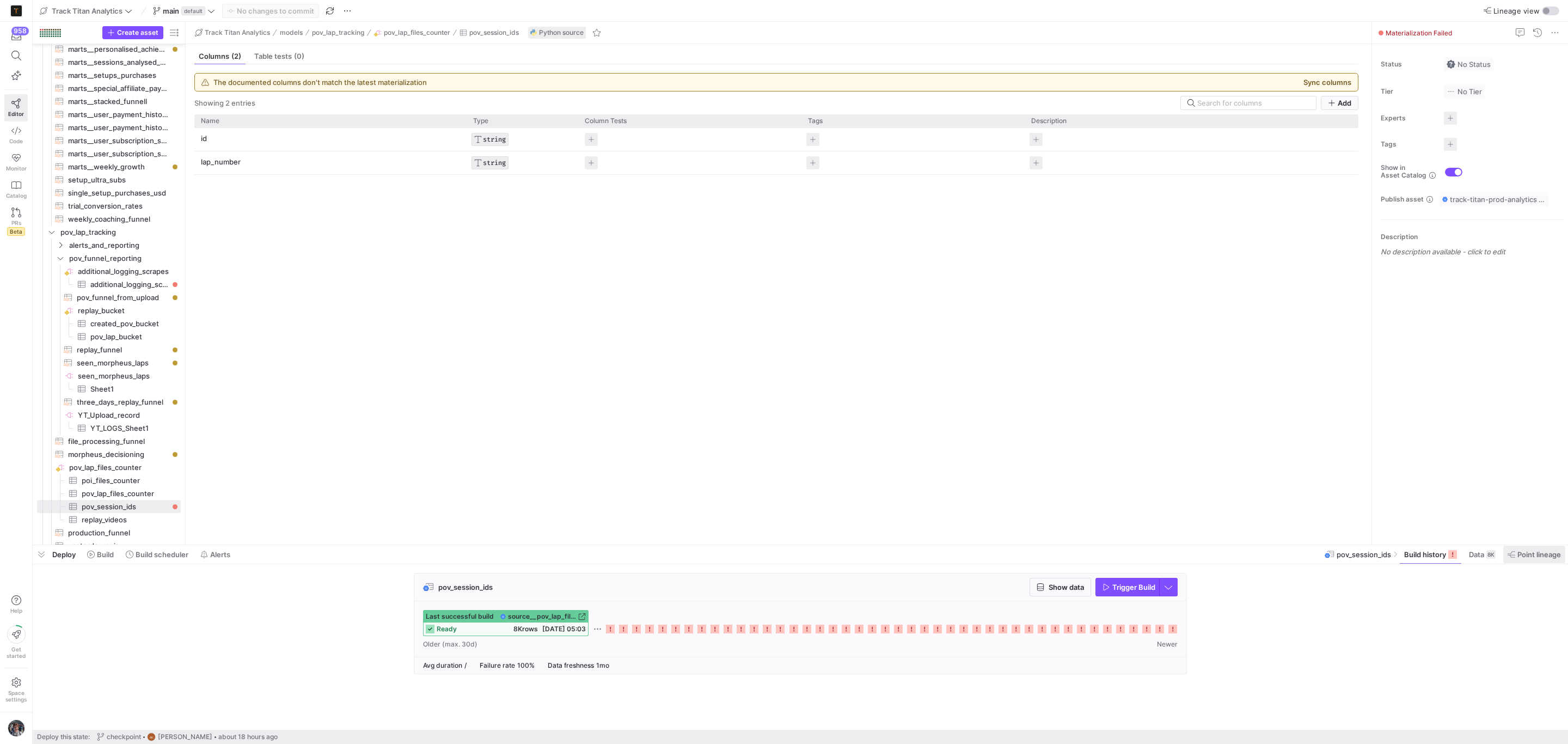
click at [1531, 555] on span "Point lineage" at bounding box center [1539, 554] width 43 height 9
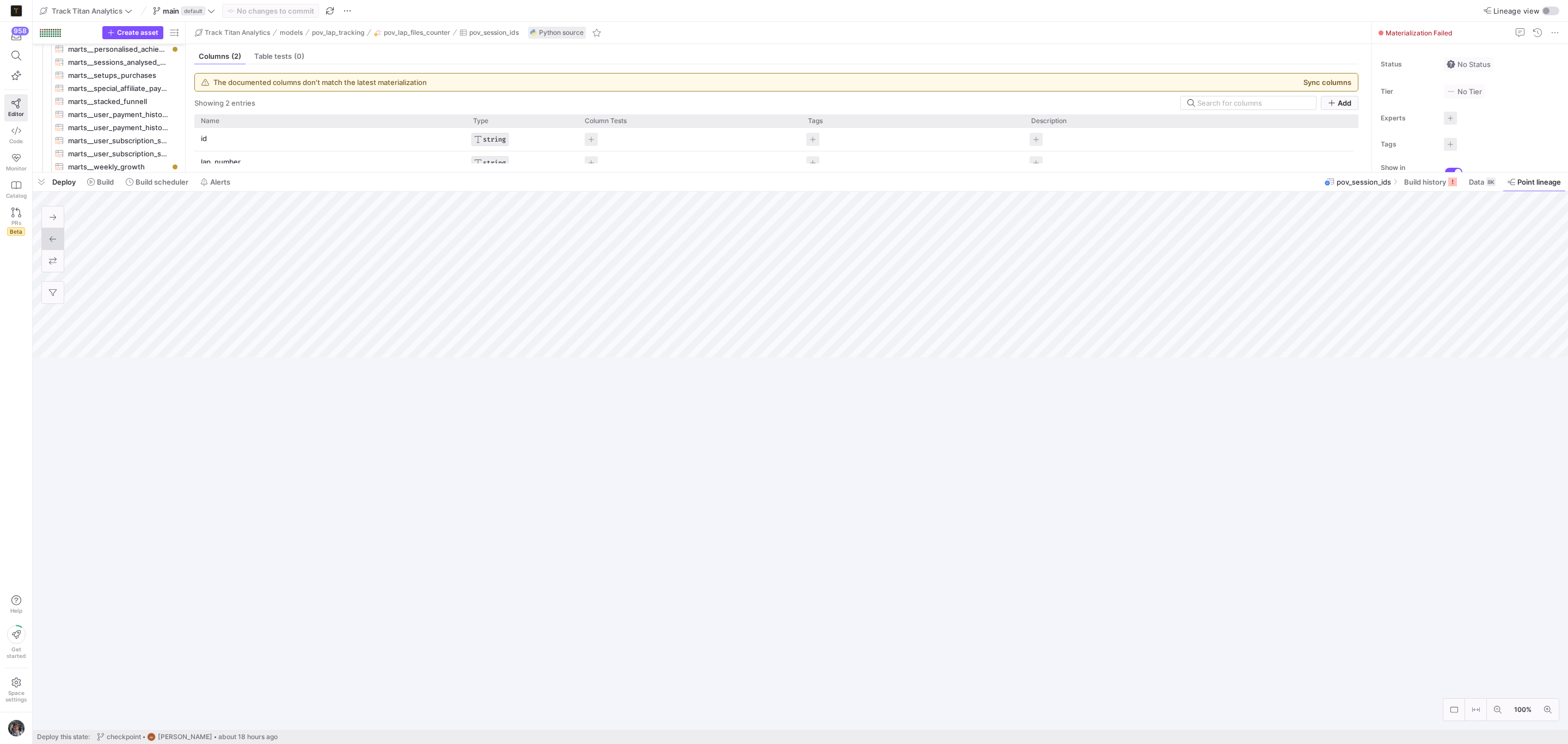
drag, startPoint x: 1257, startPoint y: 546, endPoint x: 1248, endPoint y: 444, distance: 102.4
click at [1119, 174] on div at bounding box center [800, 172] width 1536 height 4
click at [417, 592] on div at bounding box center [800, 466] width 1536 height 527
click at [40, 190] on span "button" at bounding box center [41, 193] width 17 height 19
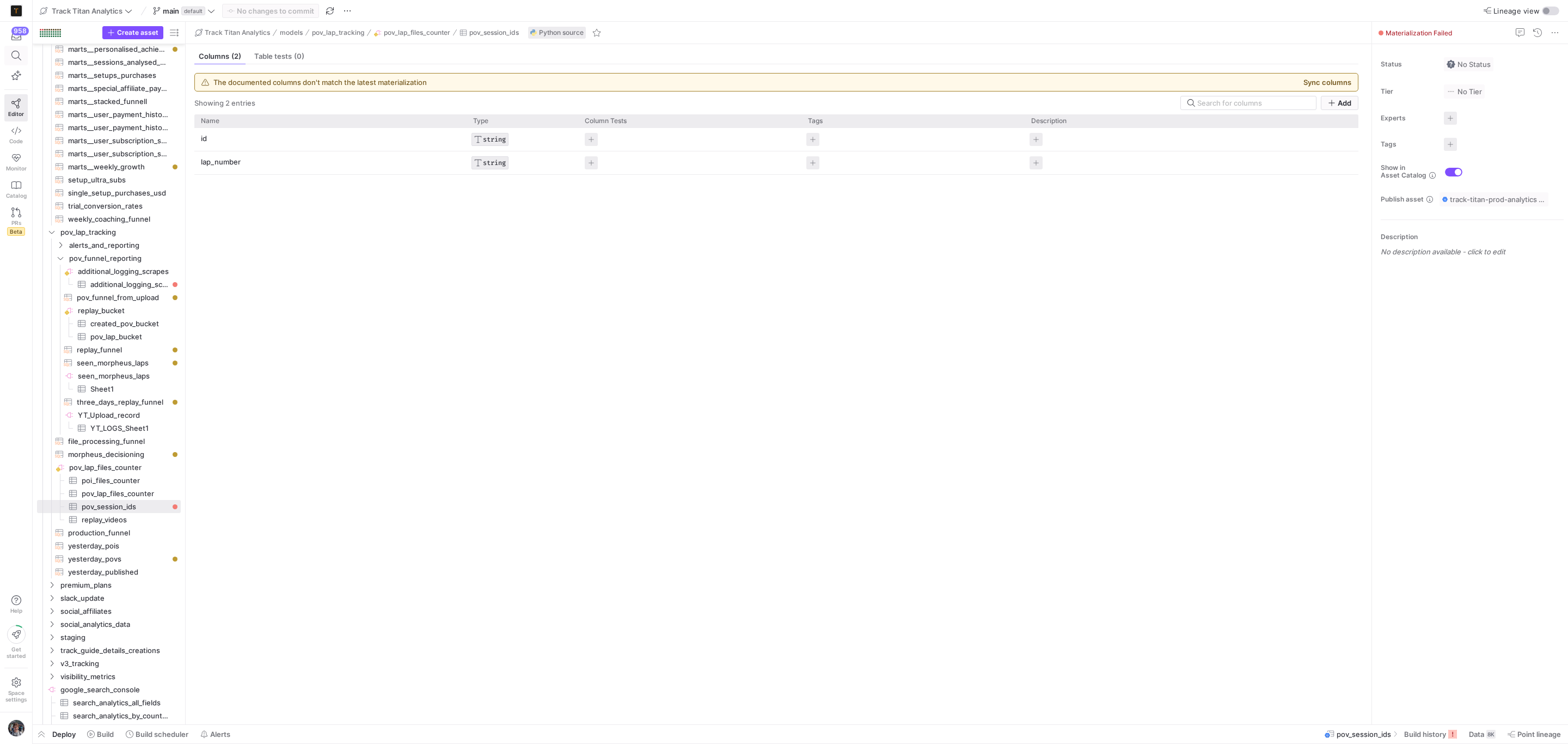
click at [13, 53] on icon at bounding box center [17, 56] width 10 height 10
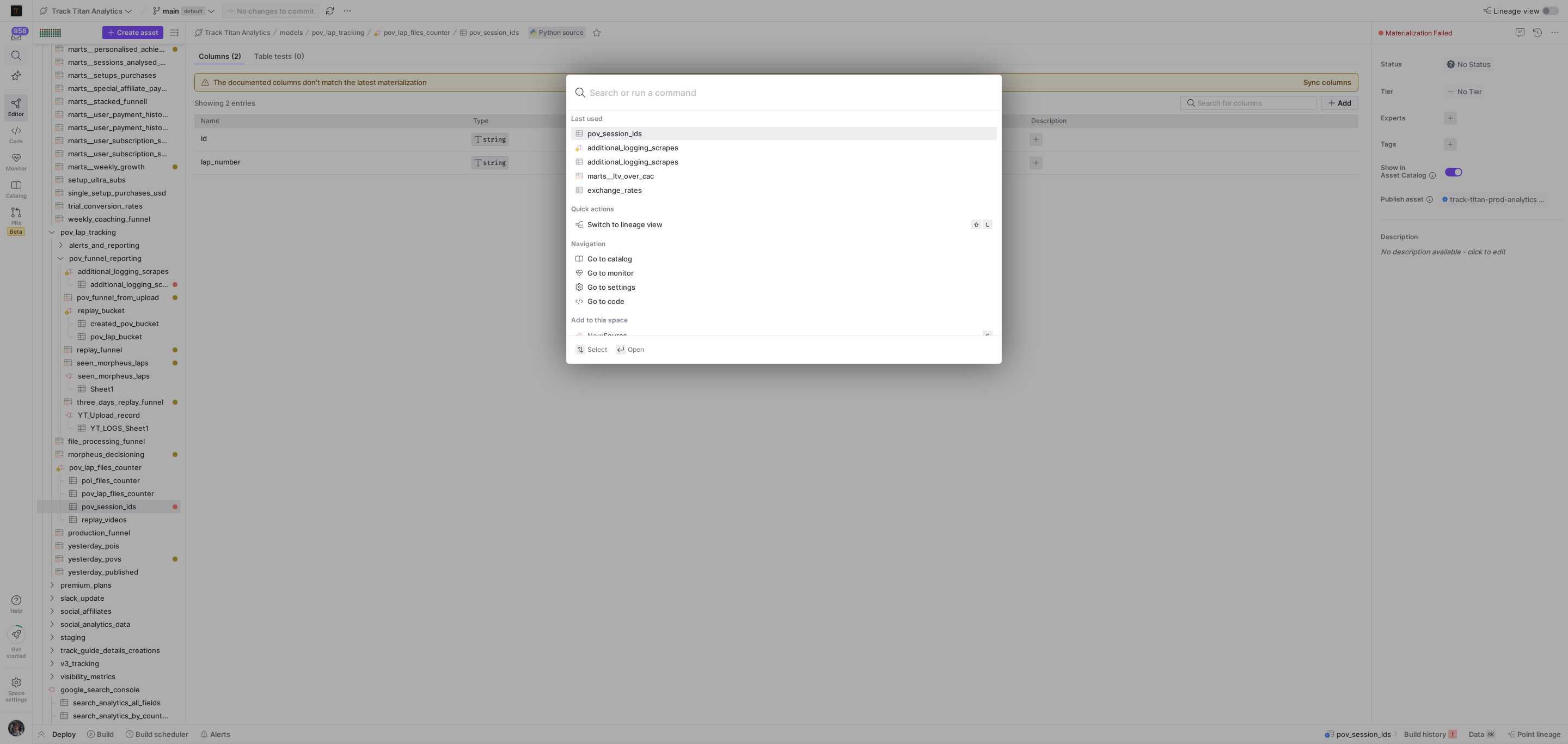
drag, startPoint x: 13, startPoint y: 63, endPoint x: 19, endPoint y: 54, distance: 10.8
click at [19, 54] on div at bounding box center [784, 372] width 1568 height 744
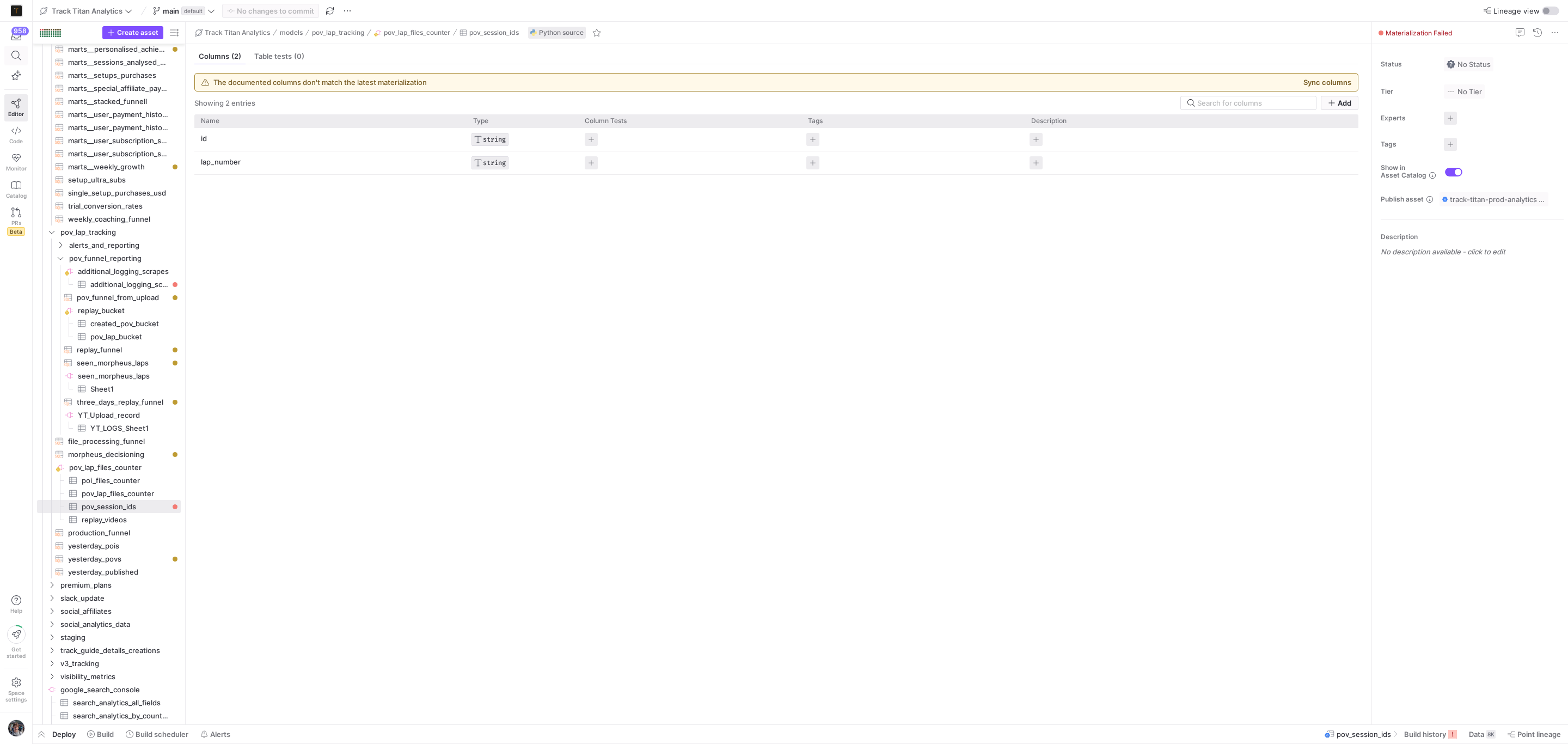
click at [19, 54] on icon at bounding box center [17, 56] width 10 height 10
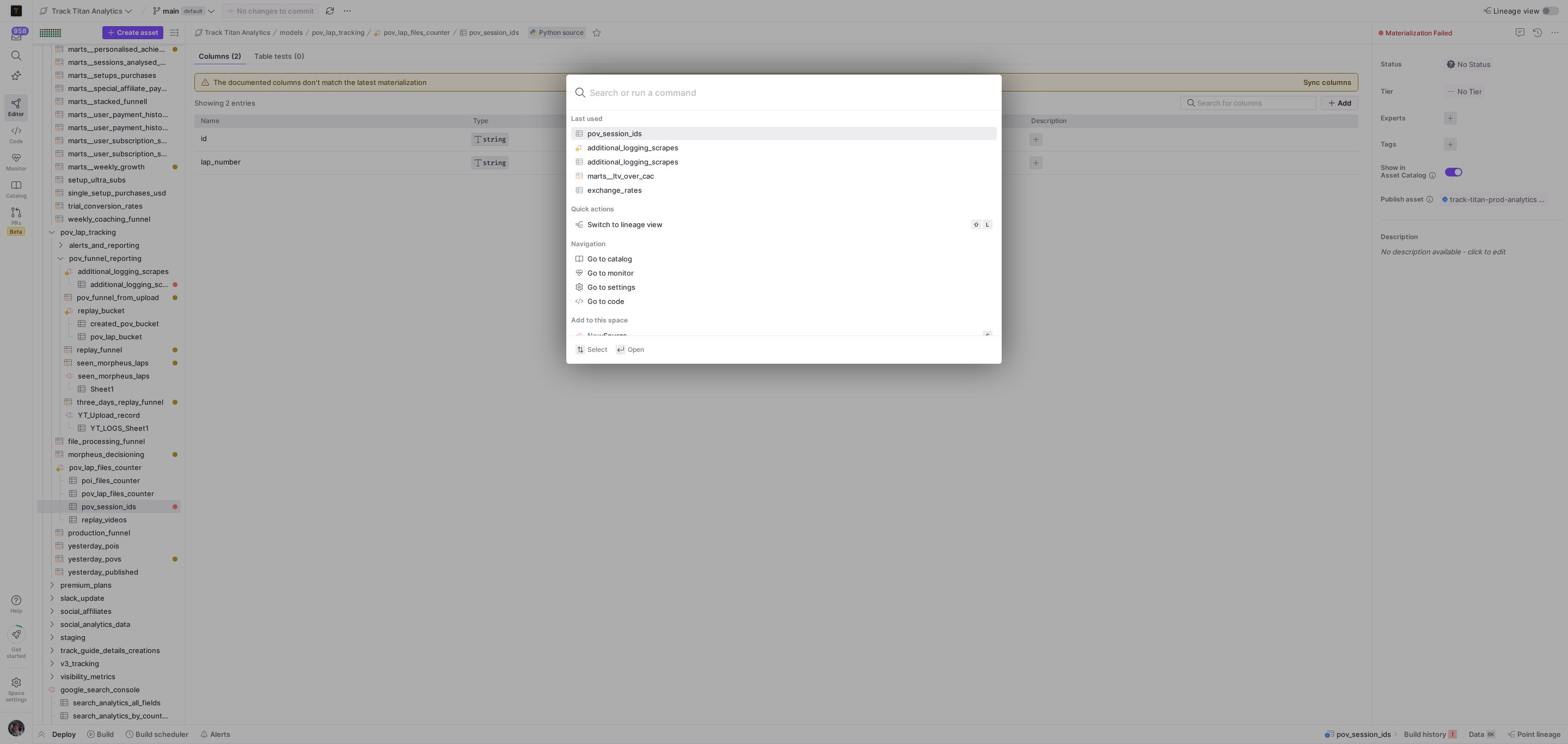
click at [487, 233] on div at bounding box center [784, 372] width 1568 height 744
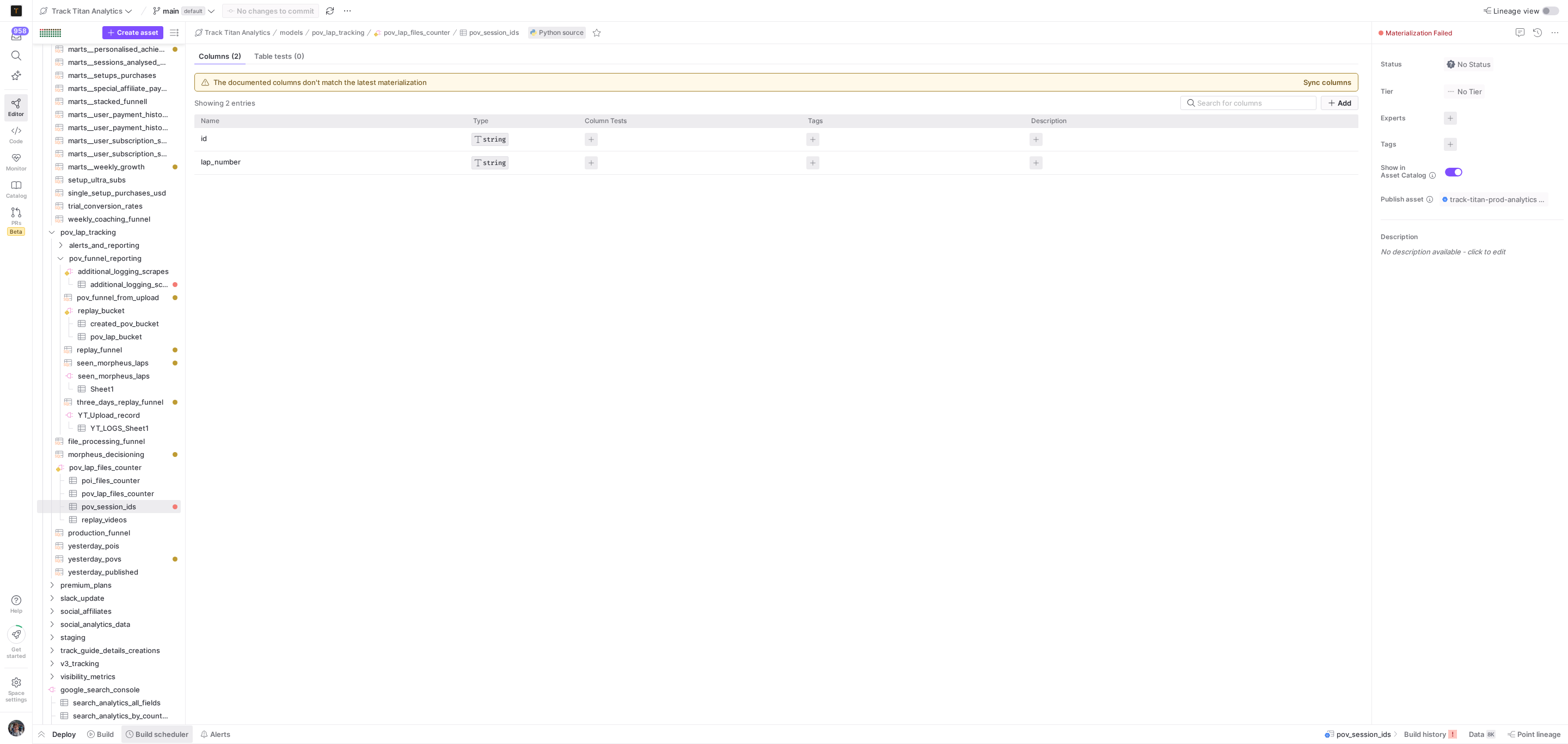
click at [184, 738] on span "Build scheduler" at bounding box center [161, 734] width 53 height 9
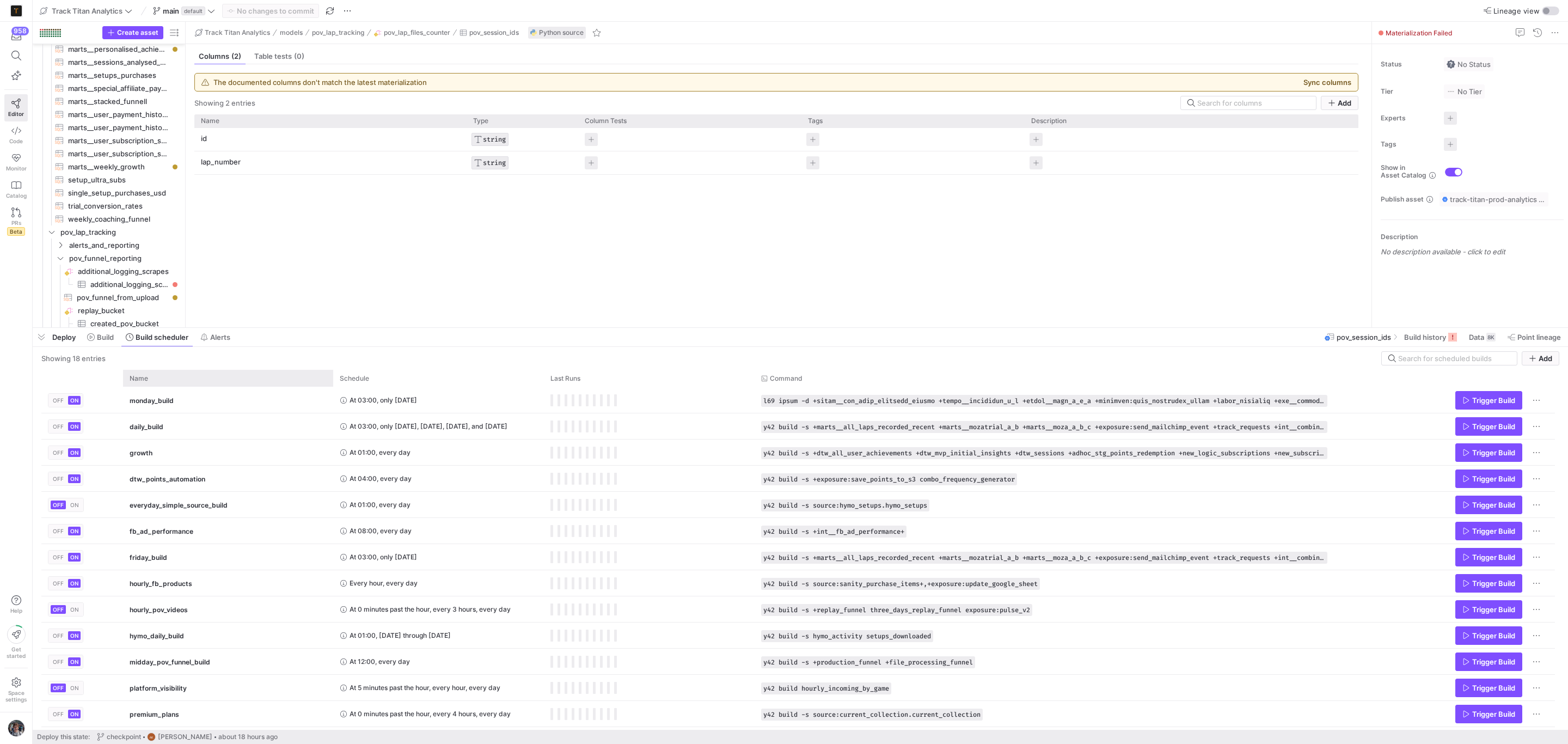
drag, startPoint x: 286, startPoint y: 544, endPoint x: 285, endPoint y: 376, distance: 168.0
click at [298, 328] on div at bounding box center [800, 328] width 1536 height 4
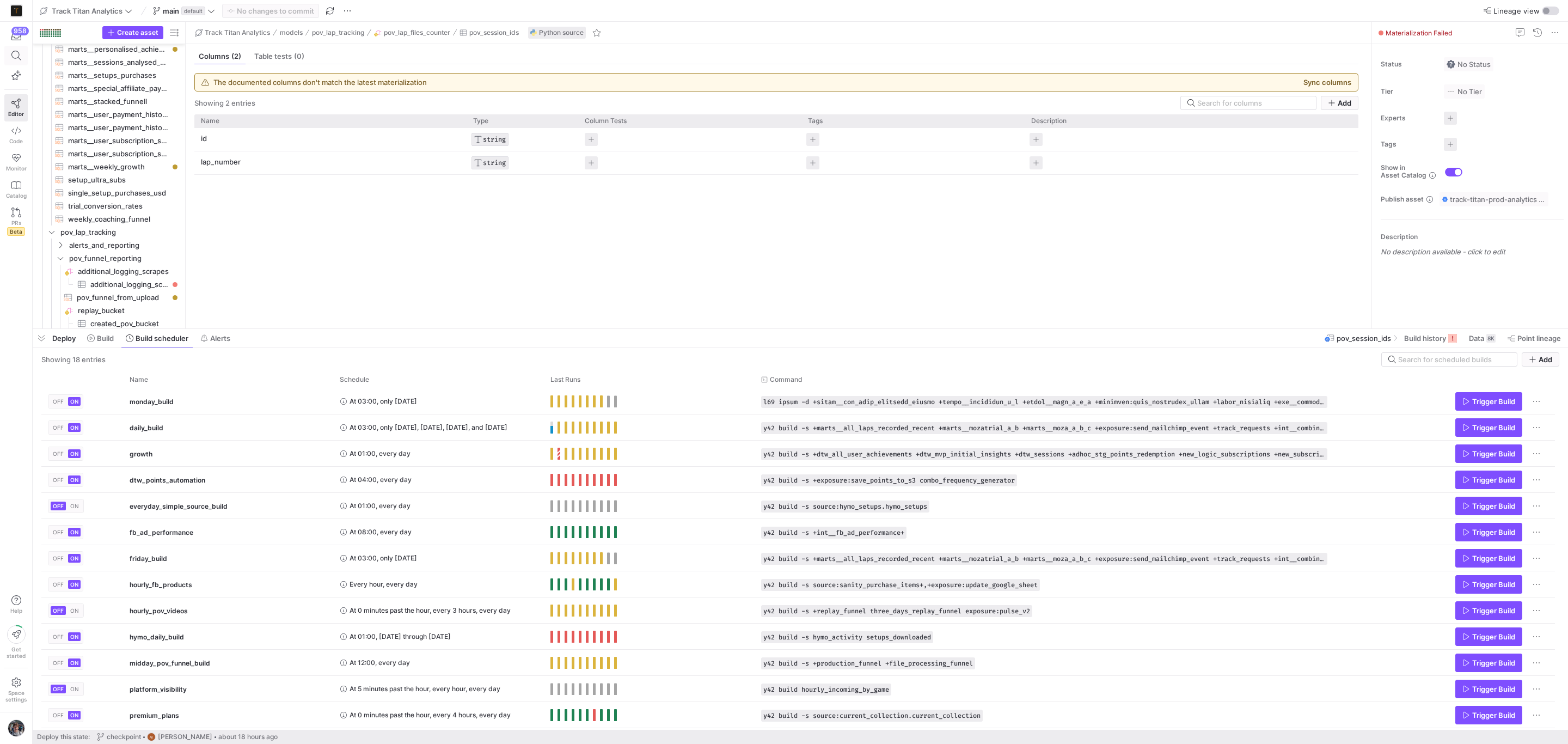
click at [7, 55] on span at bounding box center [16, 56] width 22 height 19
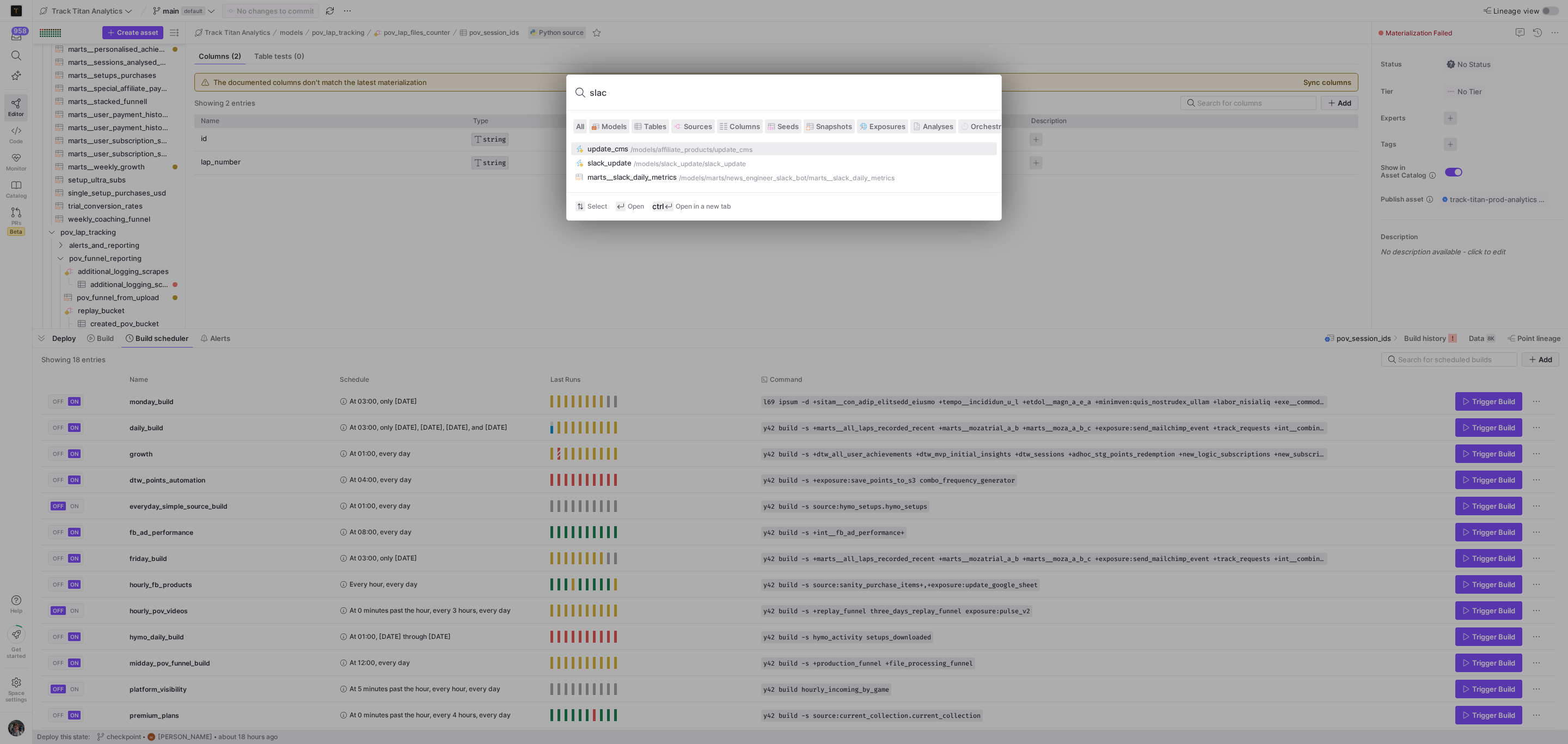
type input "slack"
click at [652, 161] on div "/models/" at bounding box center [647, 164] width 27 height 8
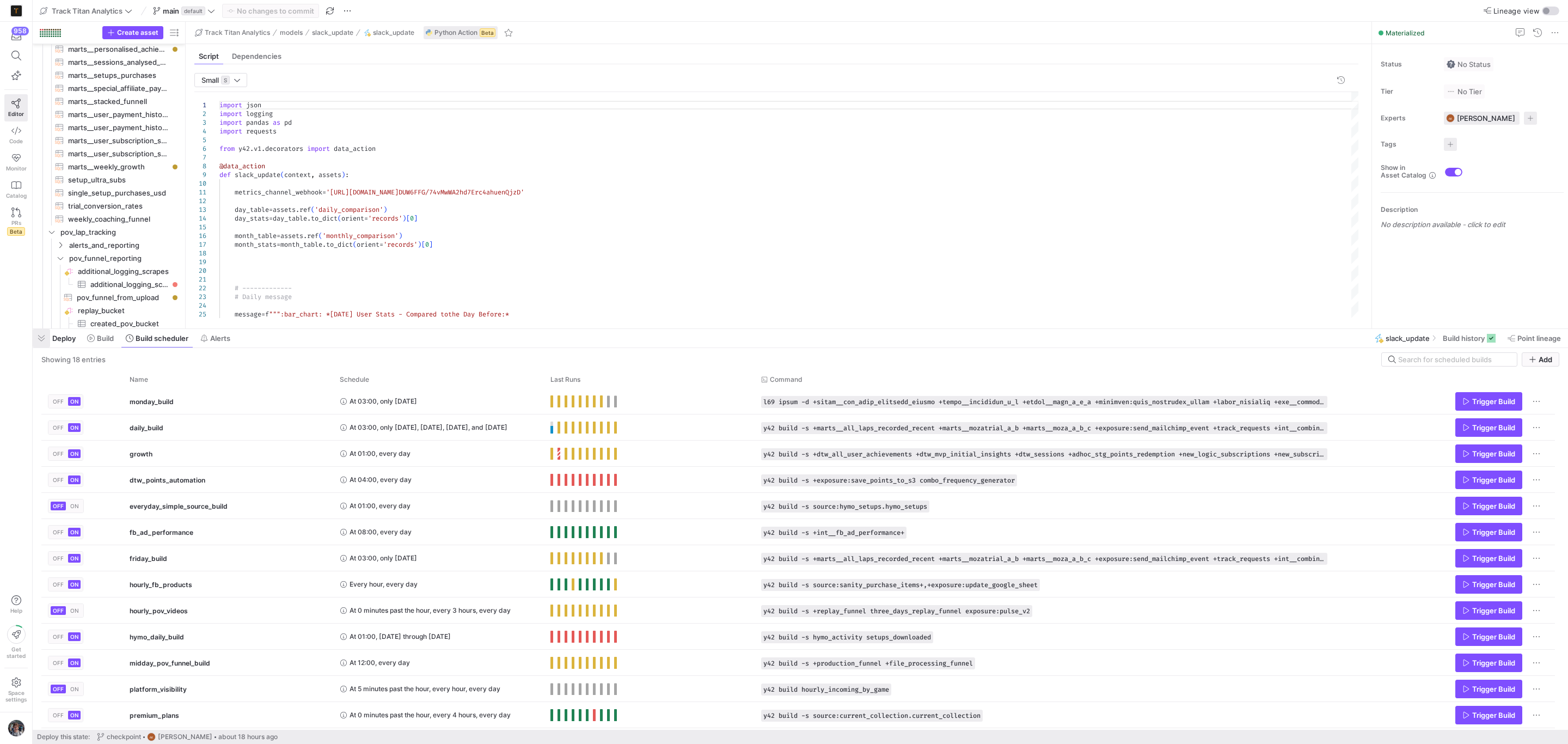
type textarea "import json import logging import pandas as pd import requests from y42.v1.deco…"
click at [41, 337] on span "button" at bounding box center [41, 338] width 17 height 19
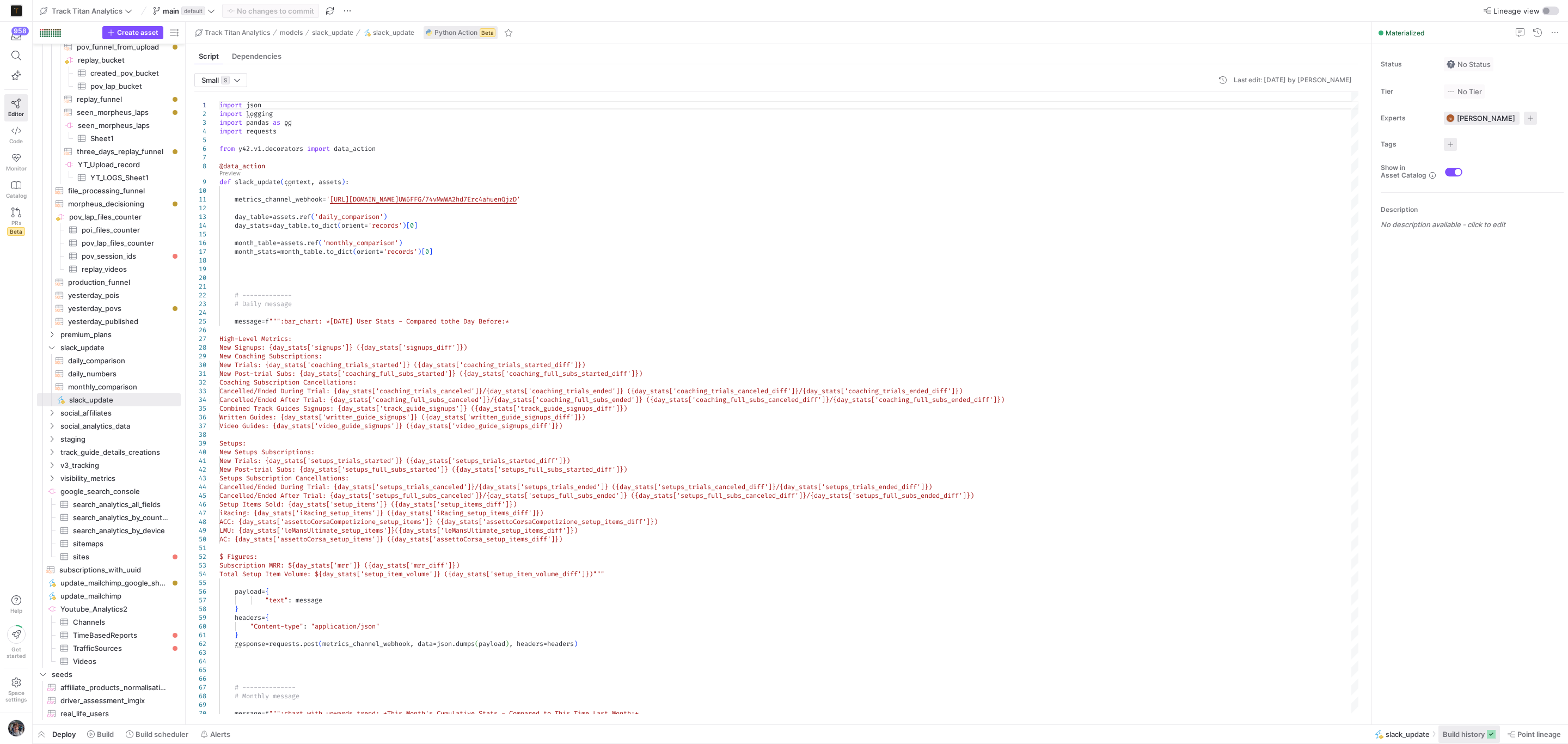
click at [1444, 734] on span "Build history" at bounding box center [1464, 734] width 42 height 9
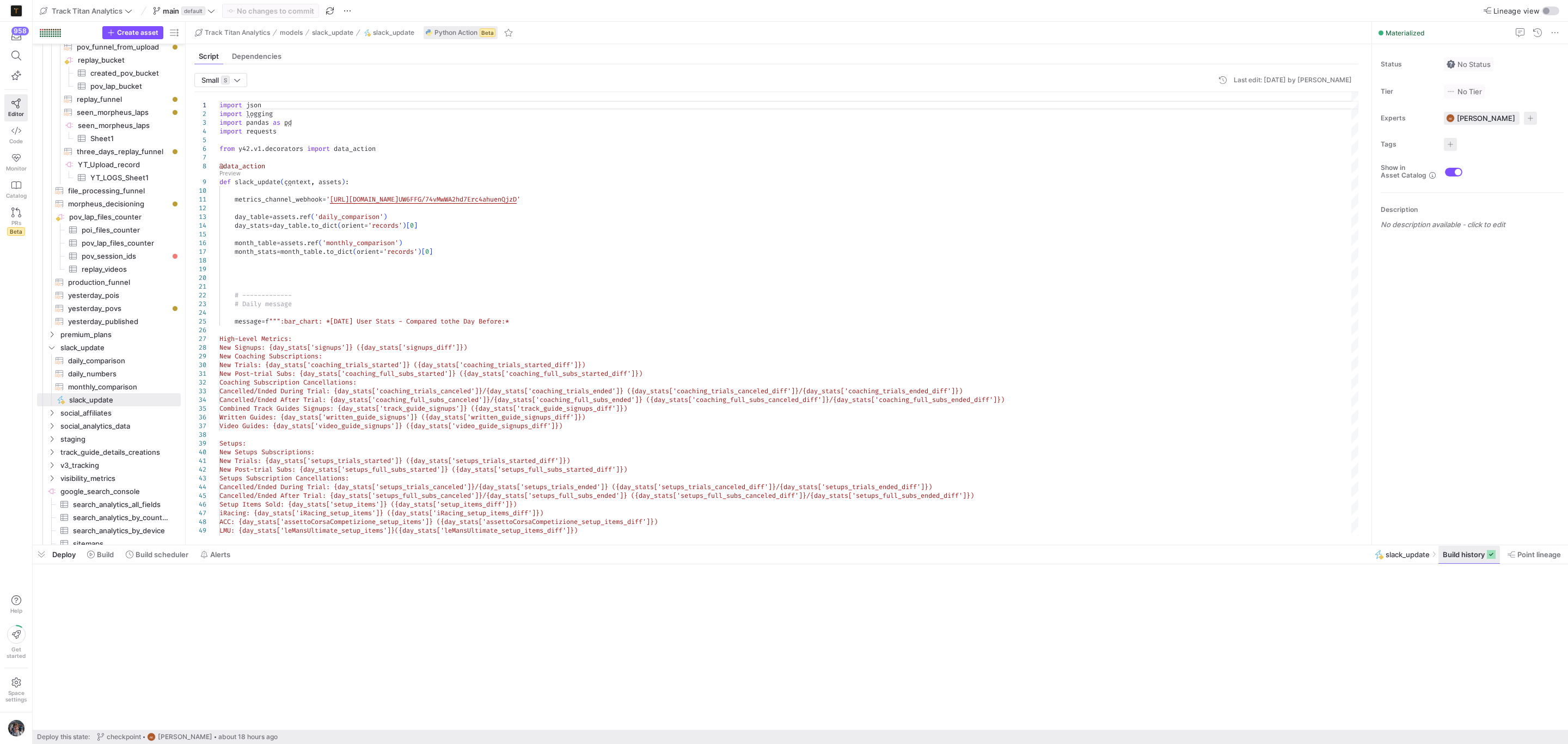
scroll to position [1167, 0]
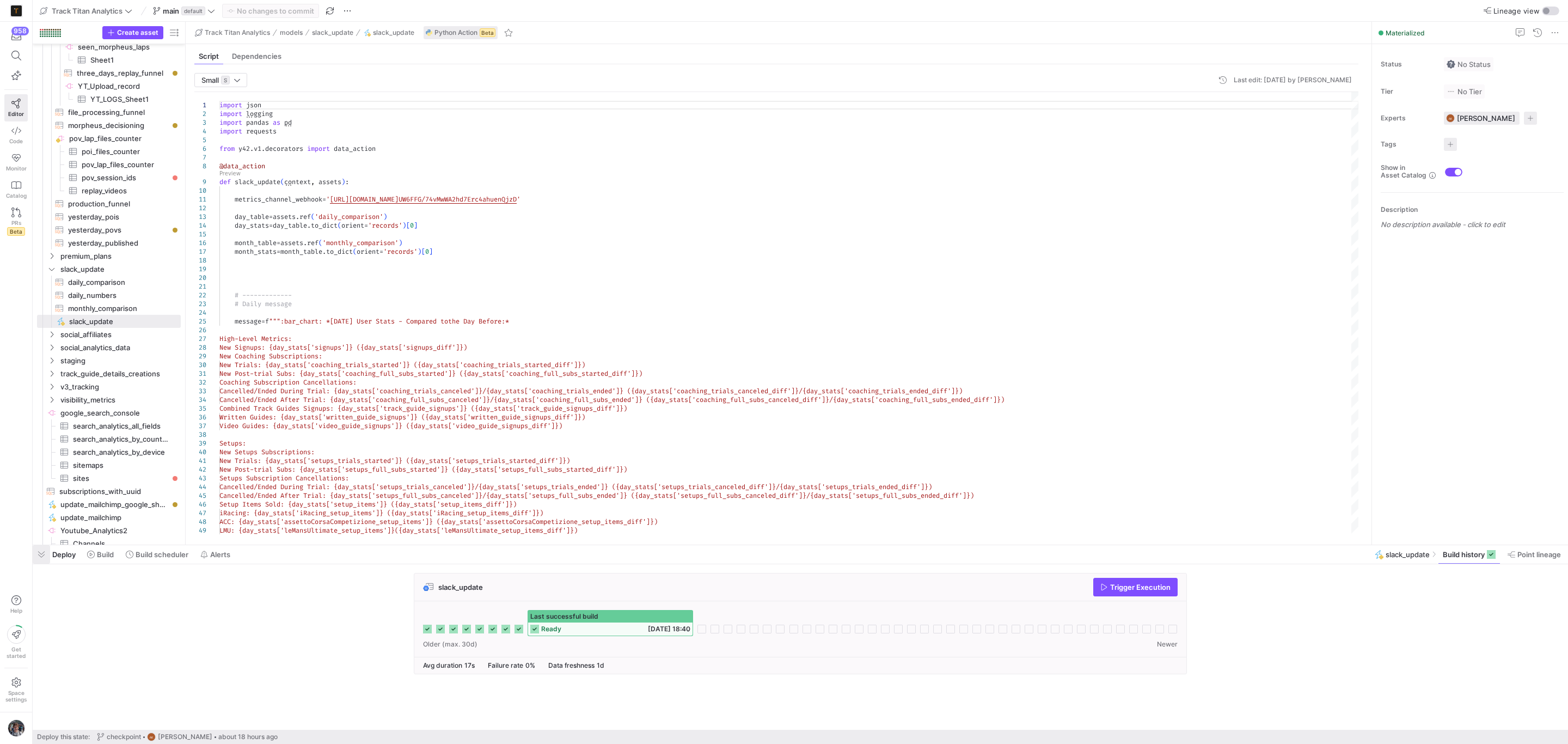
click at [43, 547] on span "button" at bounding box center [41, 554] width 17 height 19
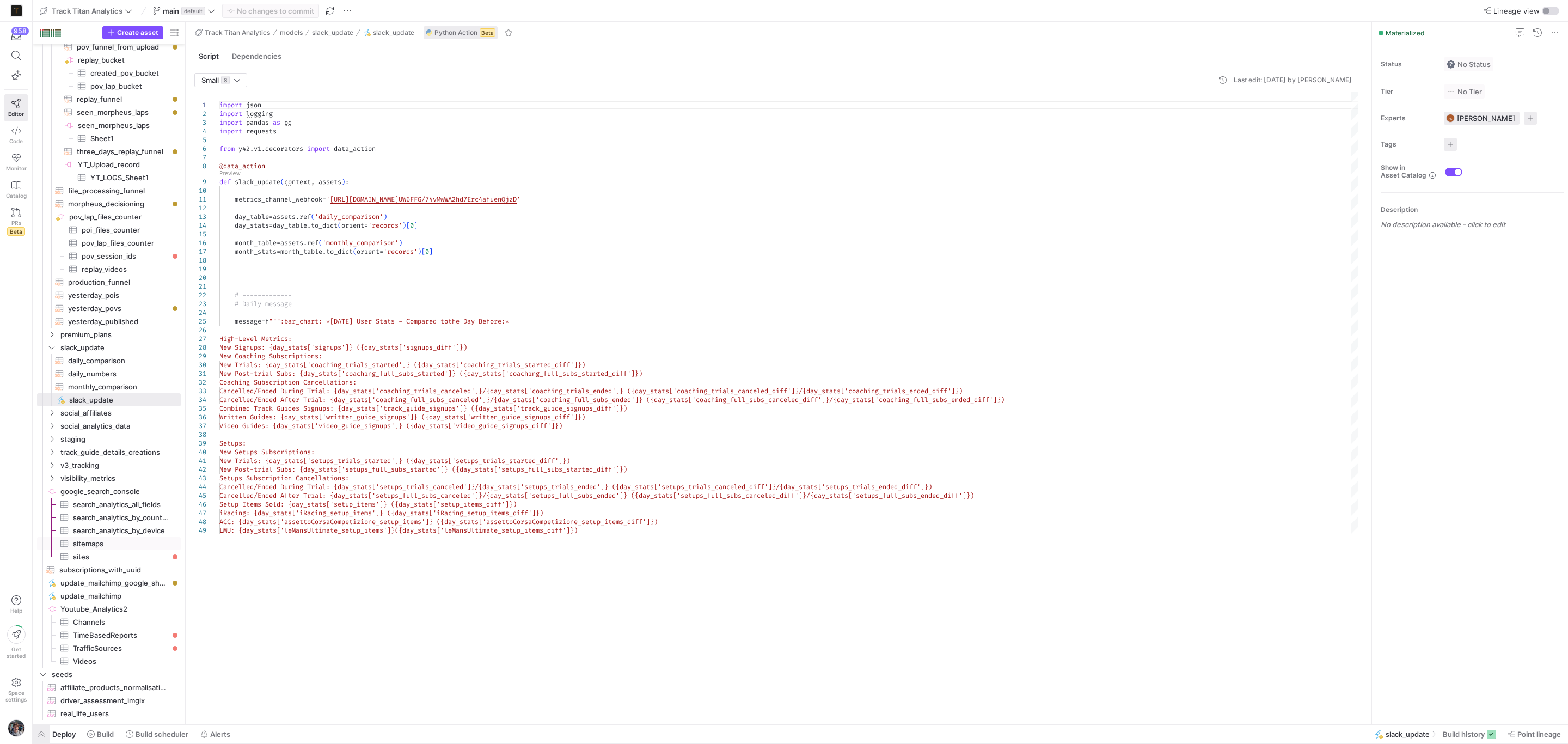
scroll to position [1085, 0]
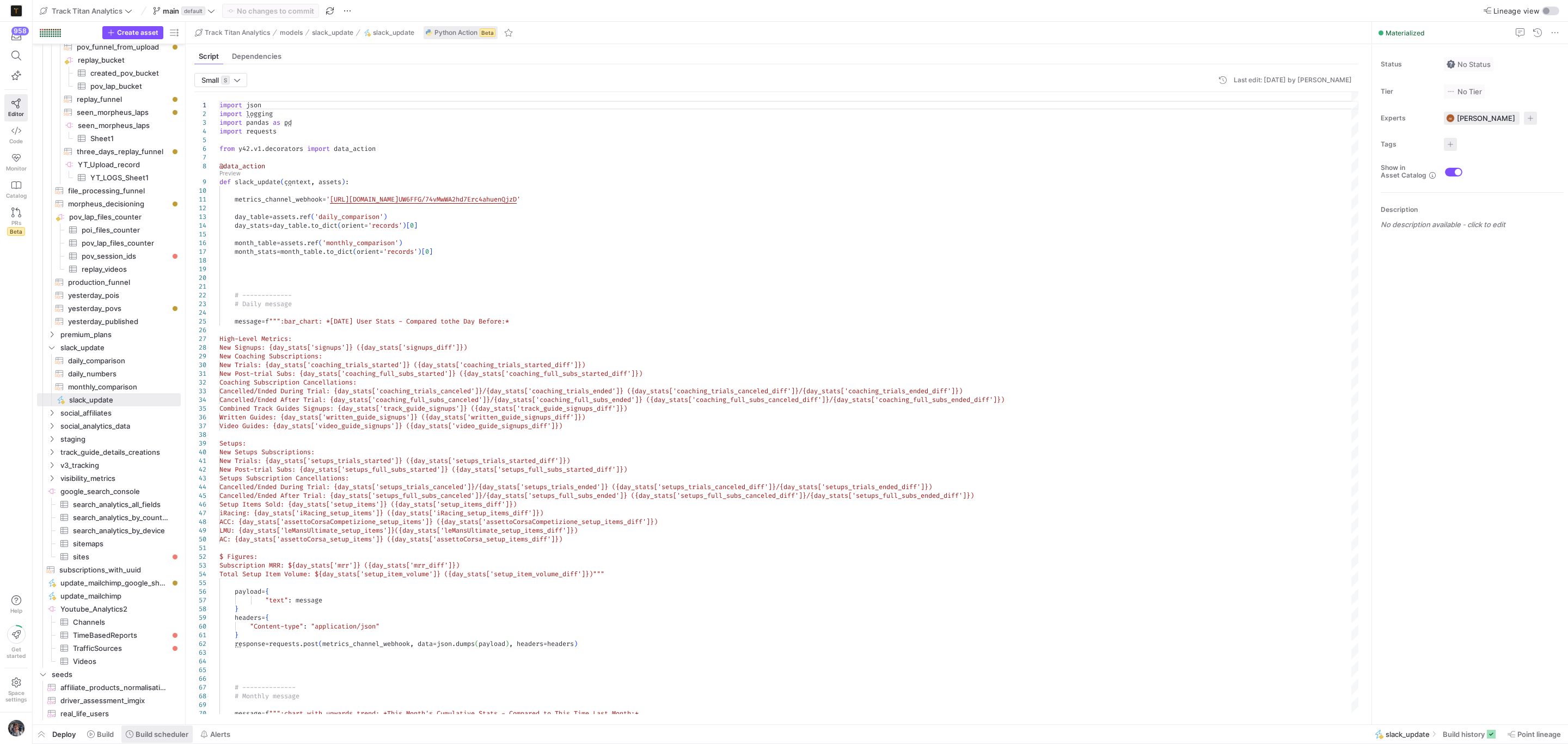
click at [156, 738] on span "Build scheduler" at bounding box center [161, 734] width 53 height 9
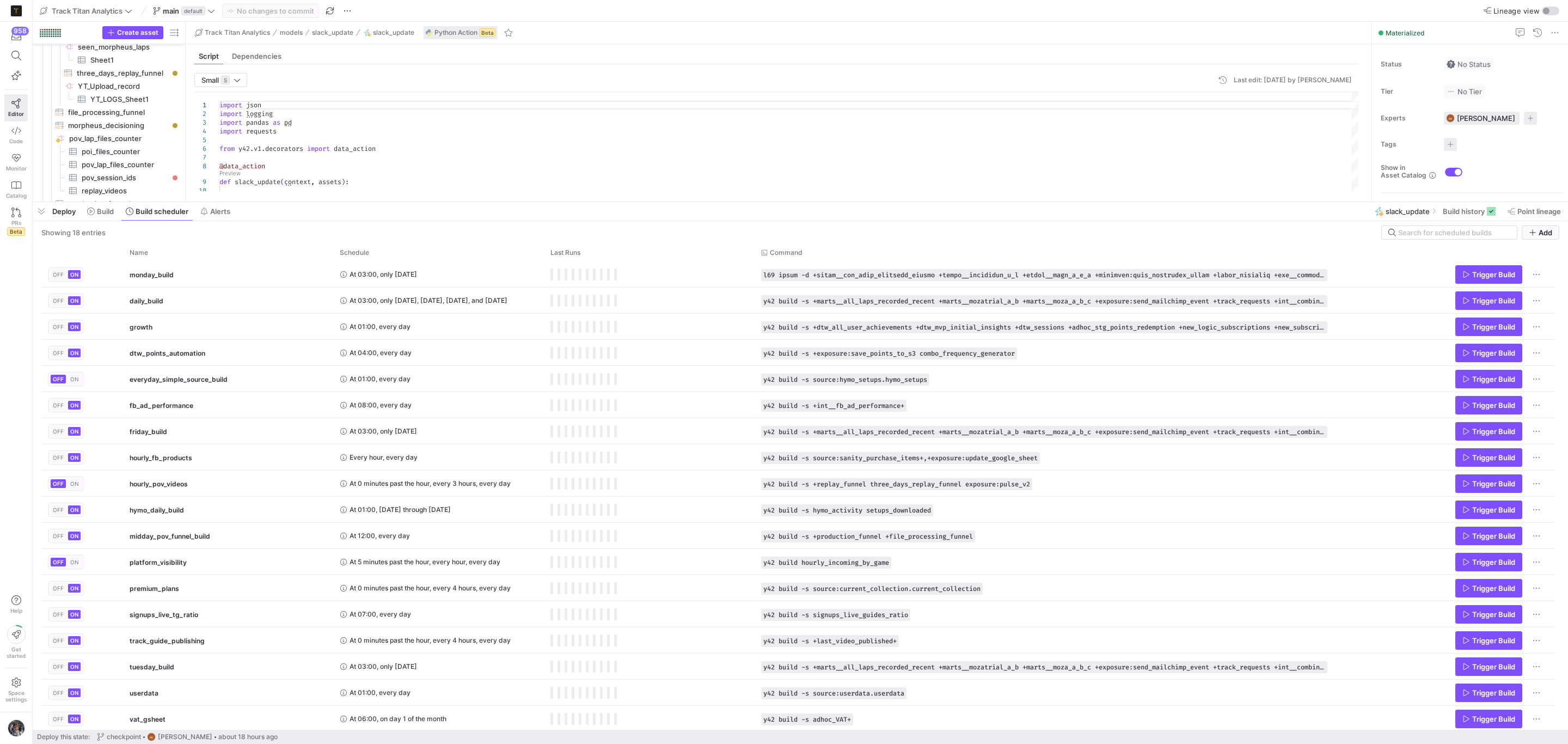
drag, startPoint x: 211, startPoint y: 544, endPoint x: 223, endPoint y: 201, distance: 343.2
click at [223, 201] on div at bounding box center [800, 202] width 1536 height 4
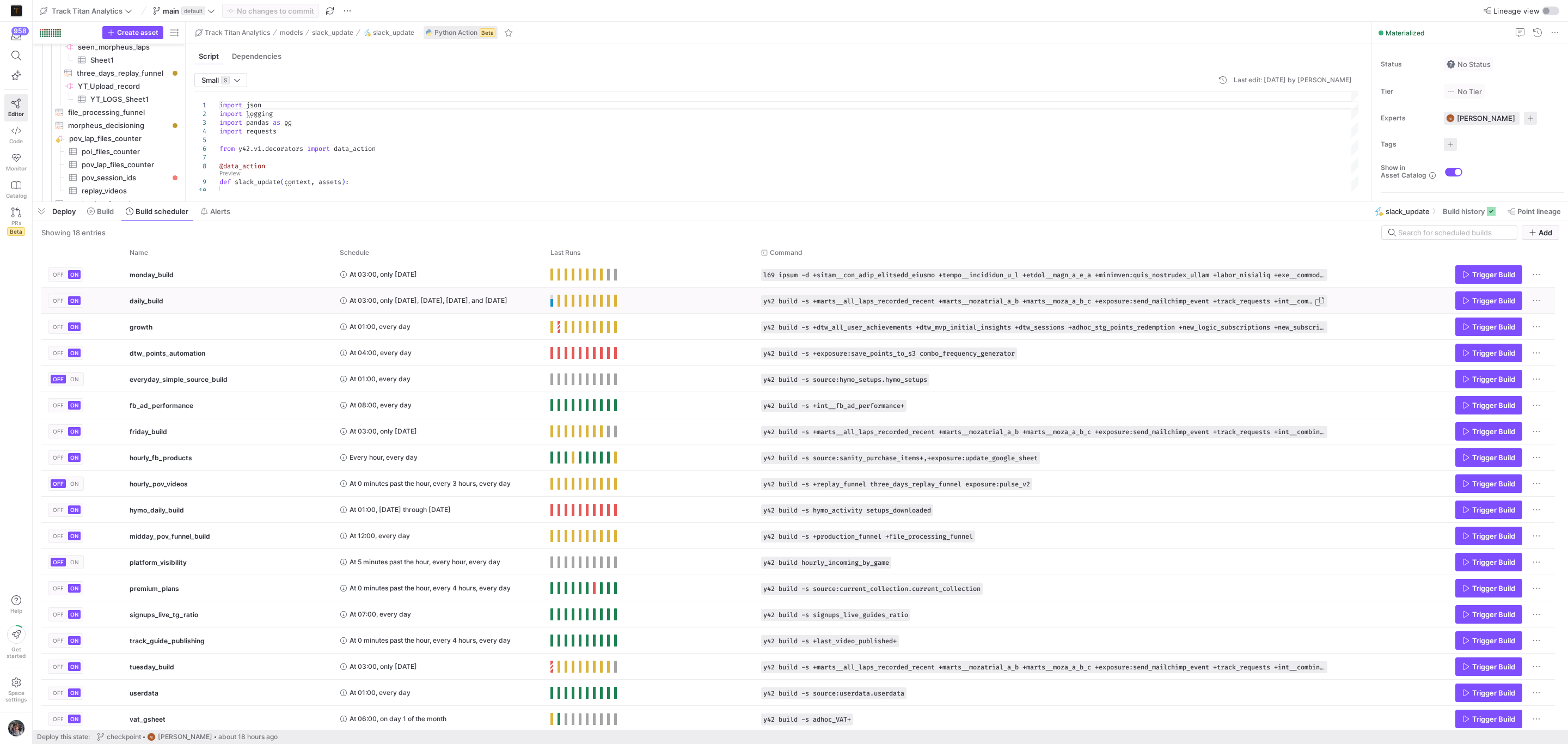
click at [1319, 301] on span "Press SPACE to select this row." at bounding box center [1319, 301] width 11 height 11
